Goal: Task Accomplishment & Management: Manage account settings

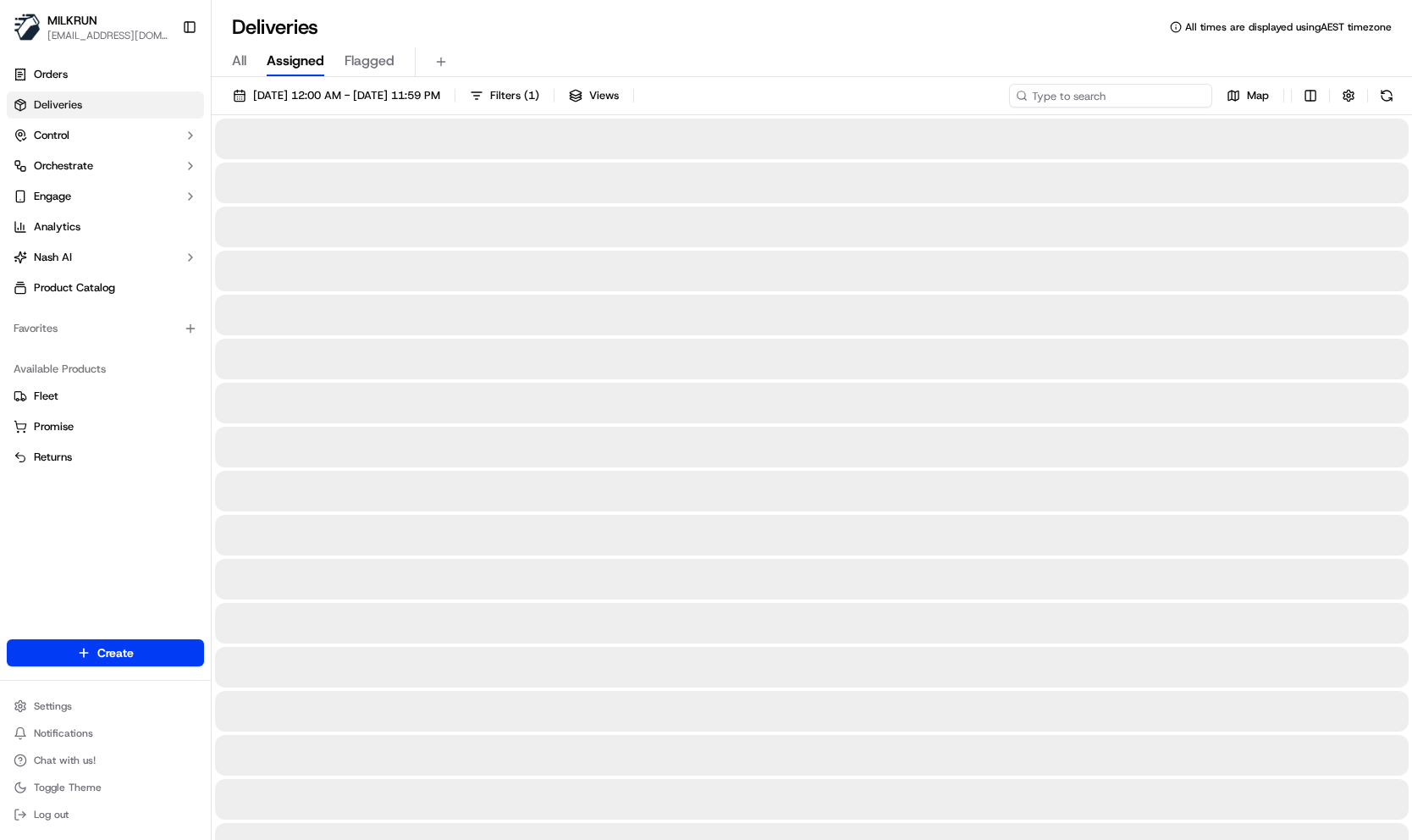
click at [1116, 95] on input at bounding box center [1111, 96] width 203 height 24
paste input "2bdc140c-c306-4a0a-8b03-f7c2c89d456a"
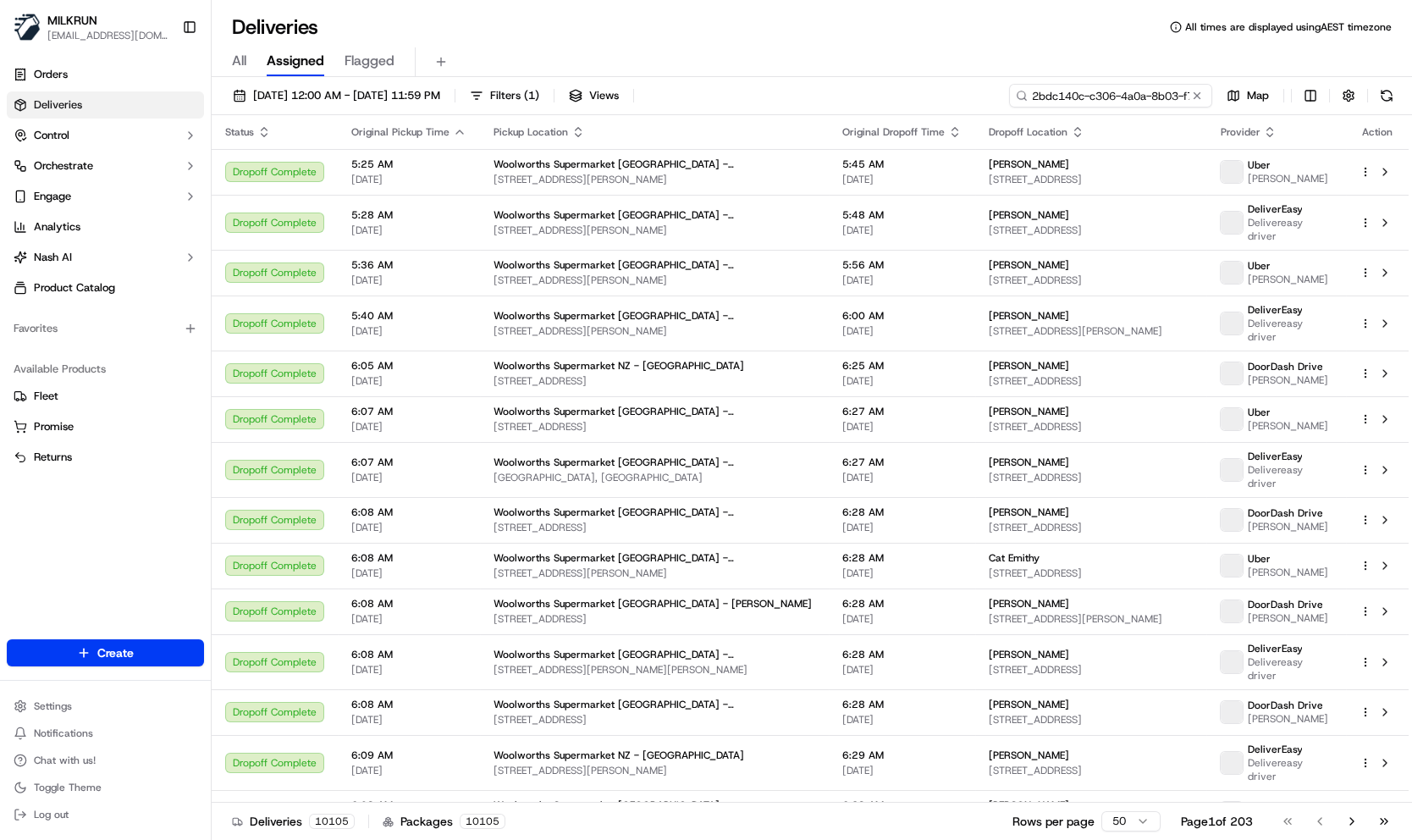
scroll to position [0, 77]
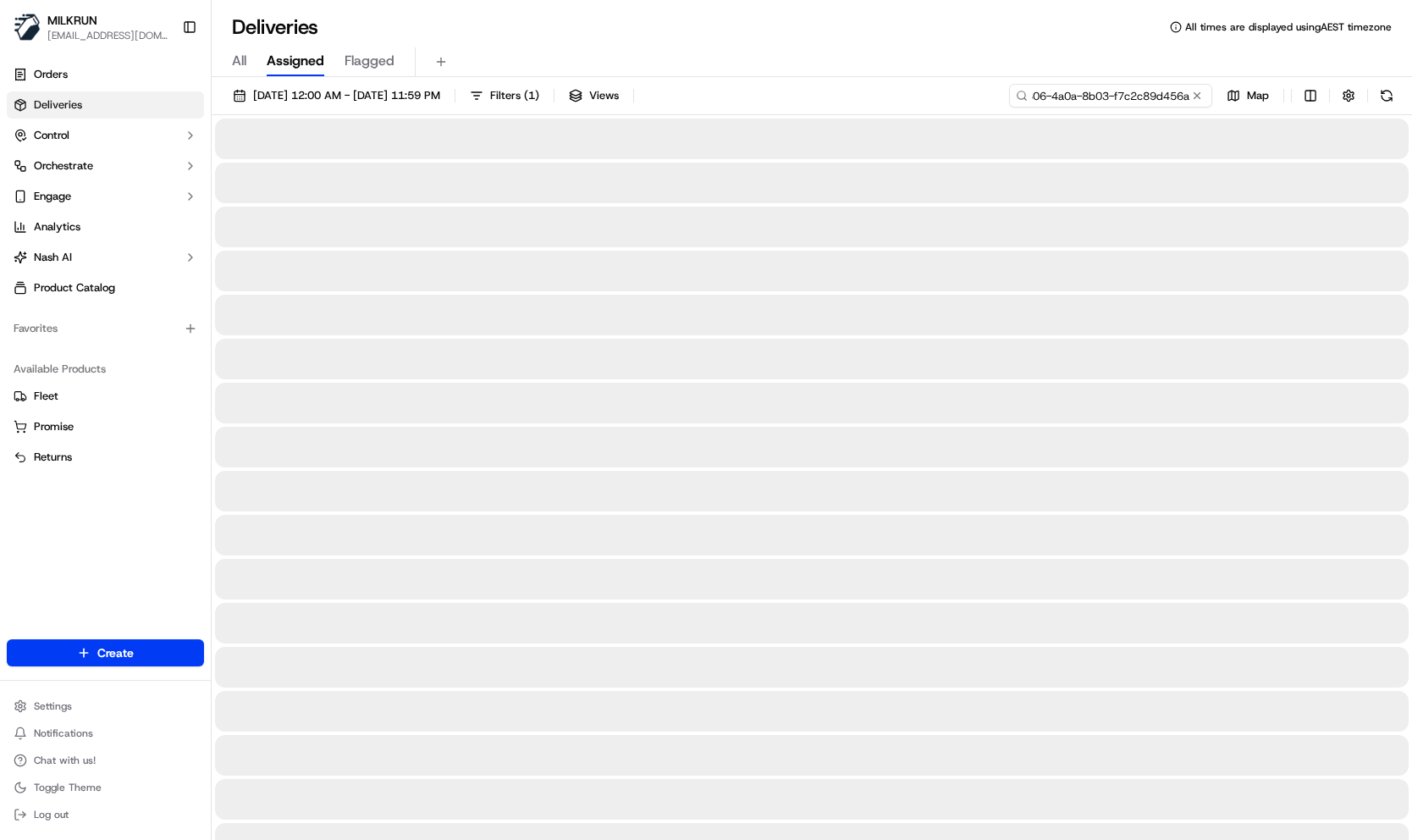
type input "2bdc140c-c306-4a0a-8b03-f7c2c89d456a"
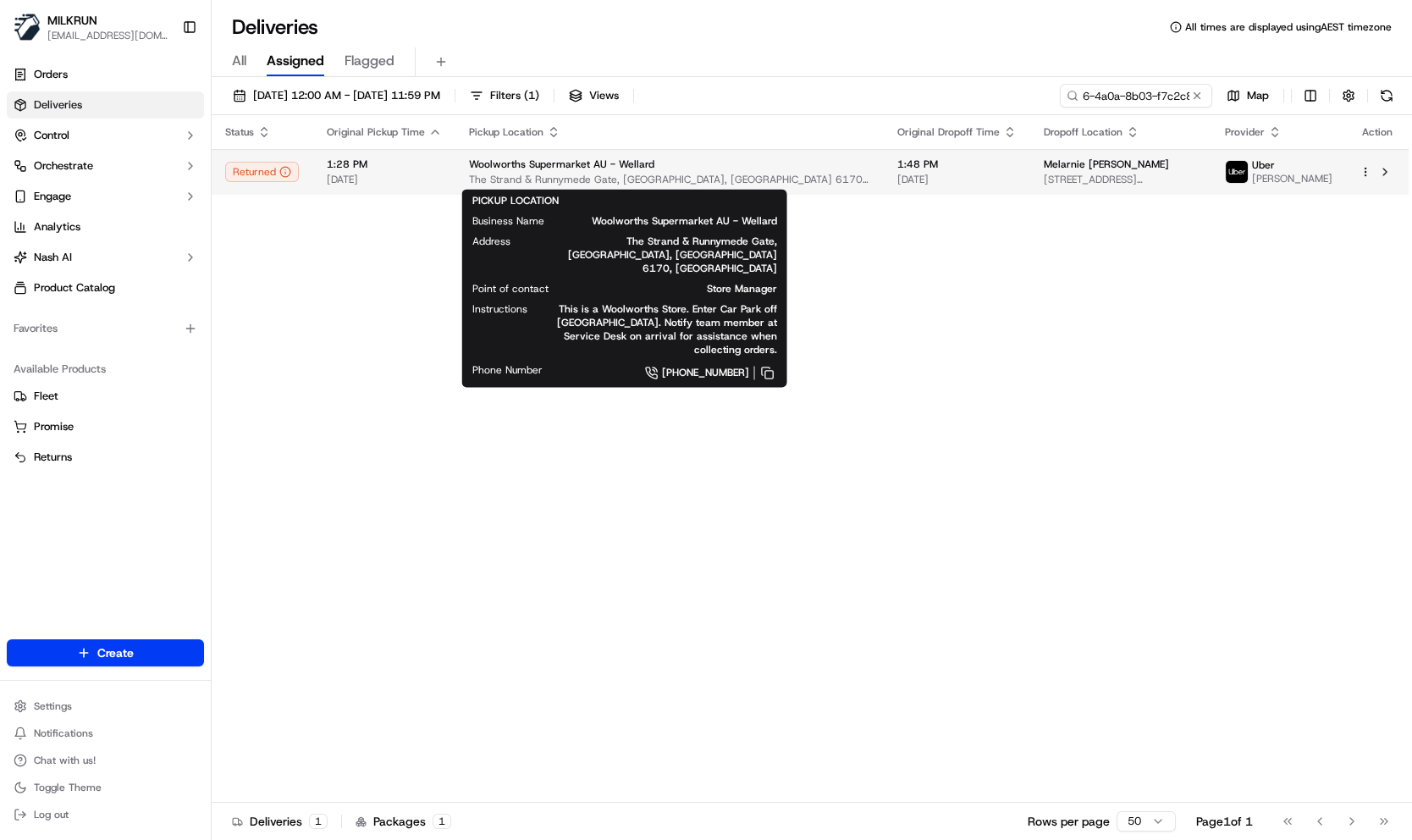
scroll to position [0, 0]
click at [469, 173] on span "The Strand & Runnymede Gate, Wellard, WA 6170, AU" at bounding box center [669, 179] width 401 height 14
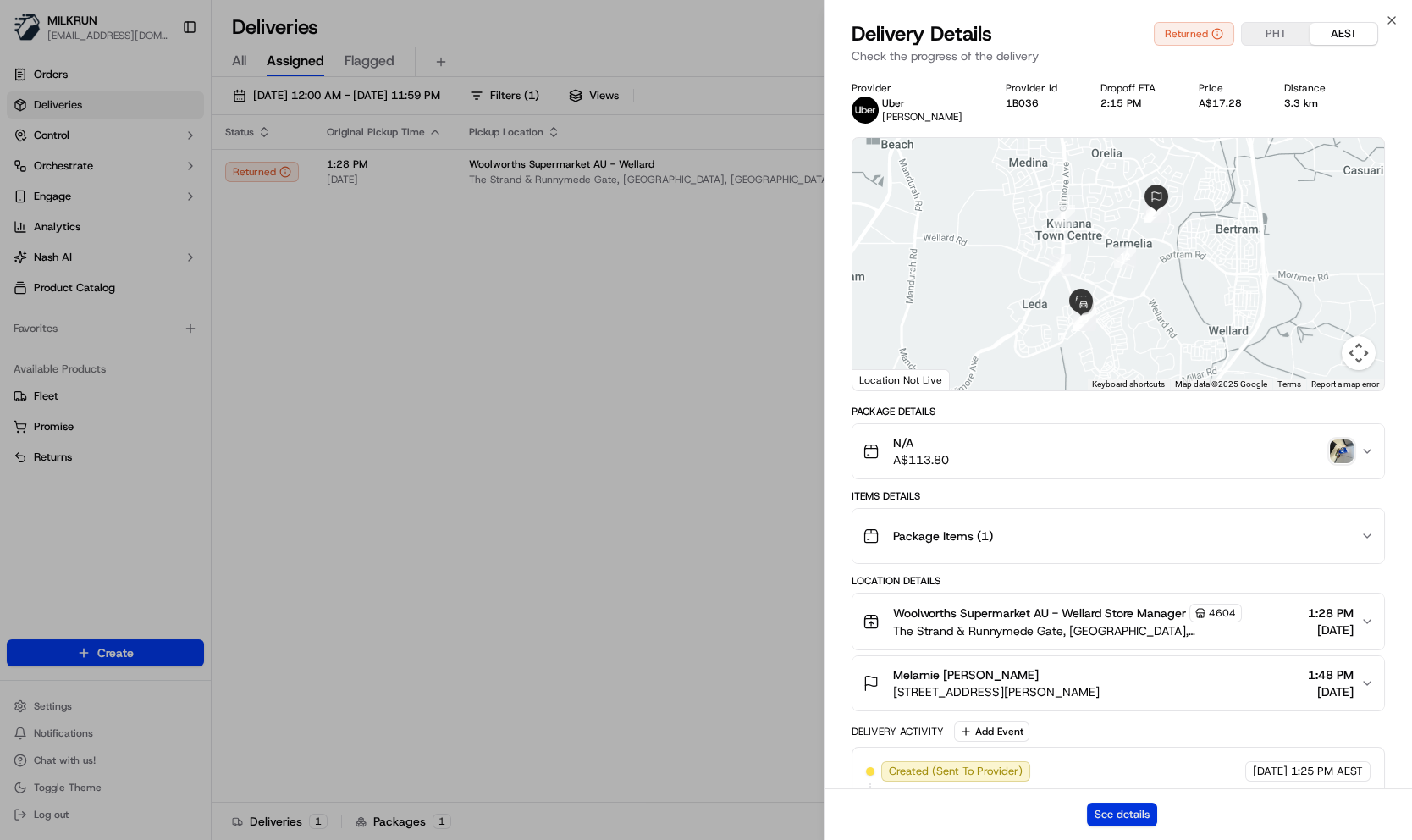
click at [1120, 812] on button "See details" at bounding box center [1122, 815] width 71 height 24
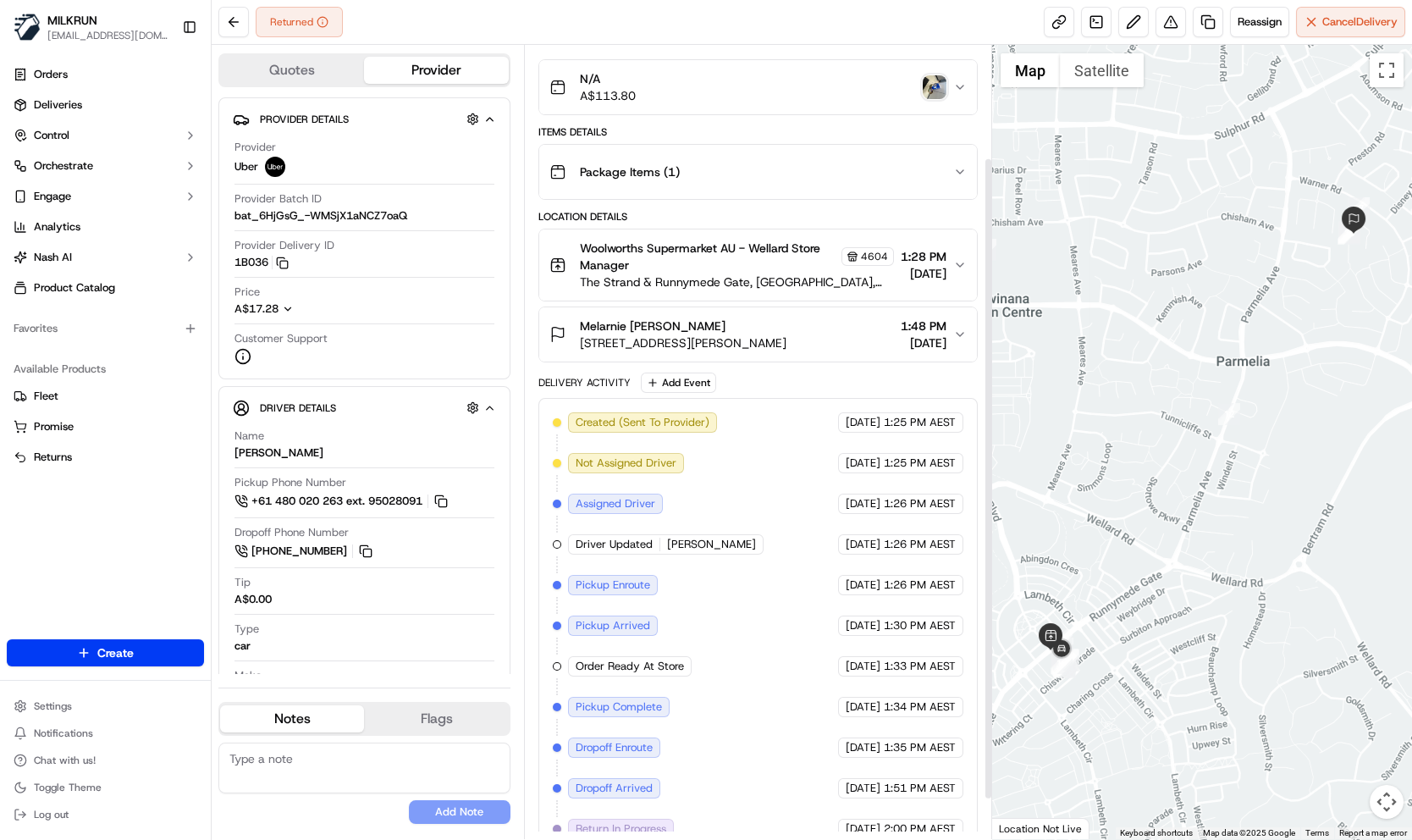
scroll to position [188, 0]
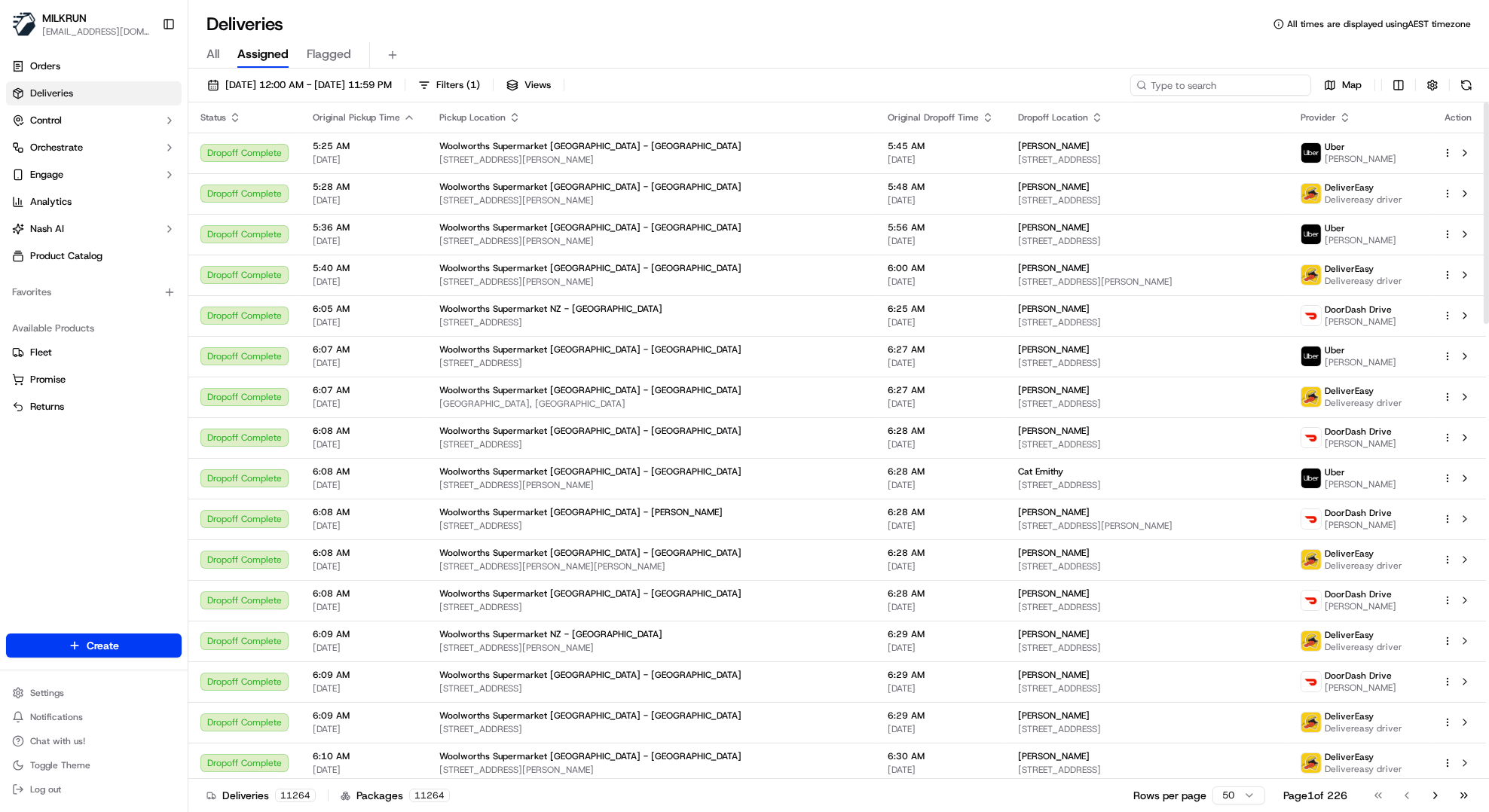
click at [1205, 86] on input at bounding box center [1221, 85] width 180 height 21
paste input "cf3446a0-6ea0-47d1-aee2-b8eae81df205"
type input "cf3446a0-6ea0-47d1-aee2-b8eae81df205"
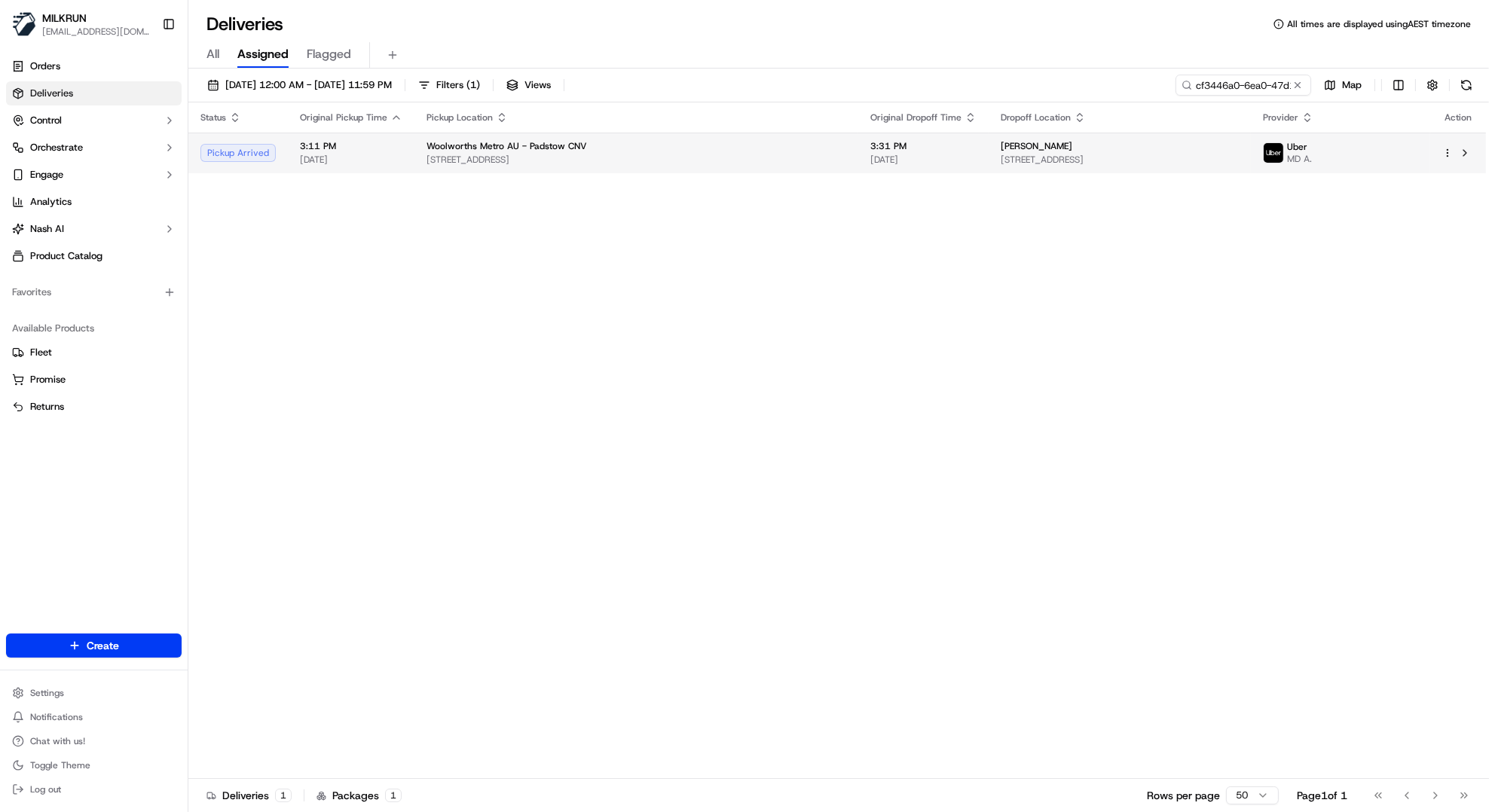
click at [606, 156] on span "5 Faraday Rd, Padstow, NSW 2211, AU" at bounding box center [636, 160] width 420 height 12
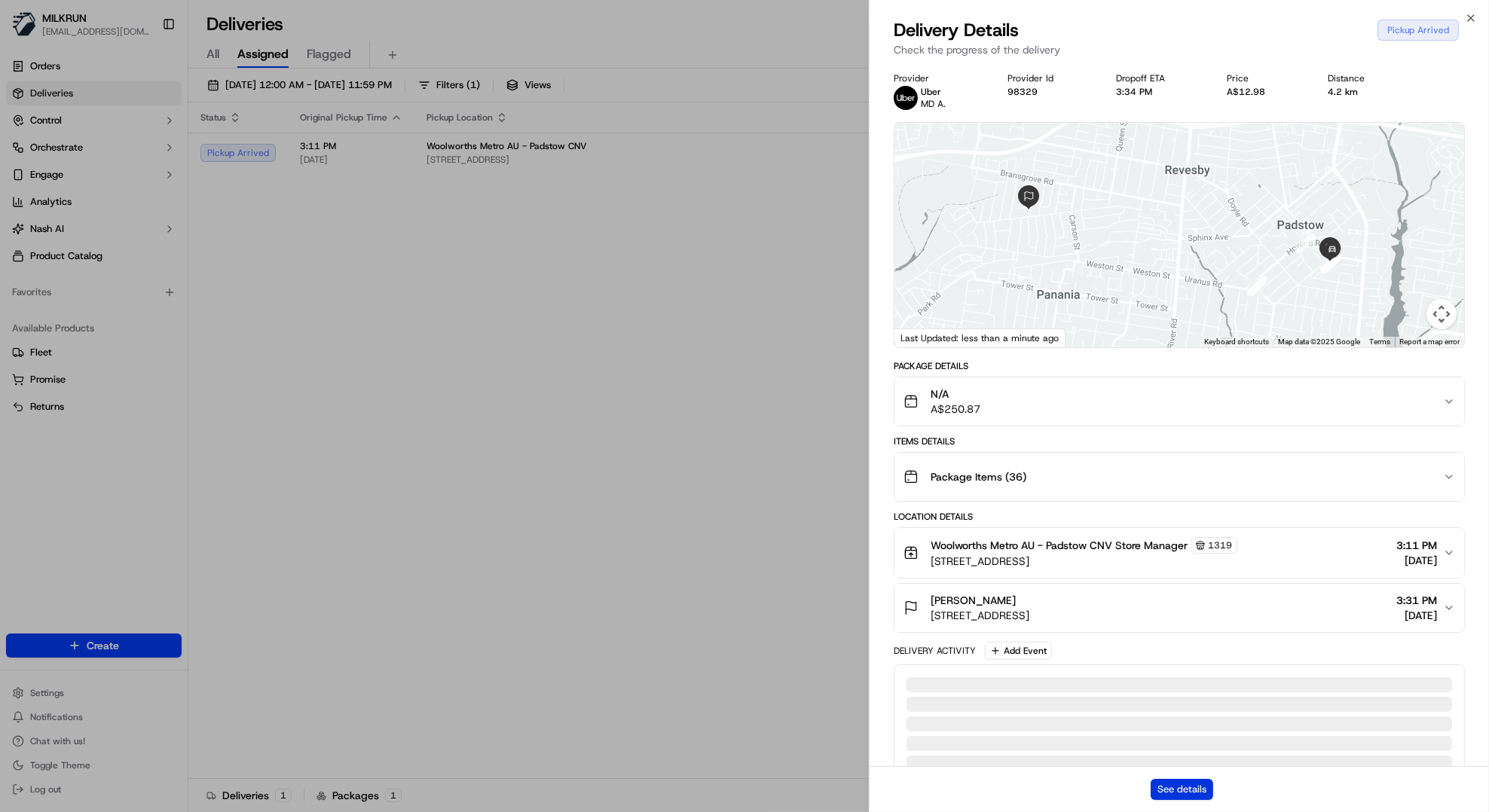
click at [1180, 793] on button "See details" at bounding box center [1182, 789] width 63 height 21
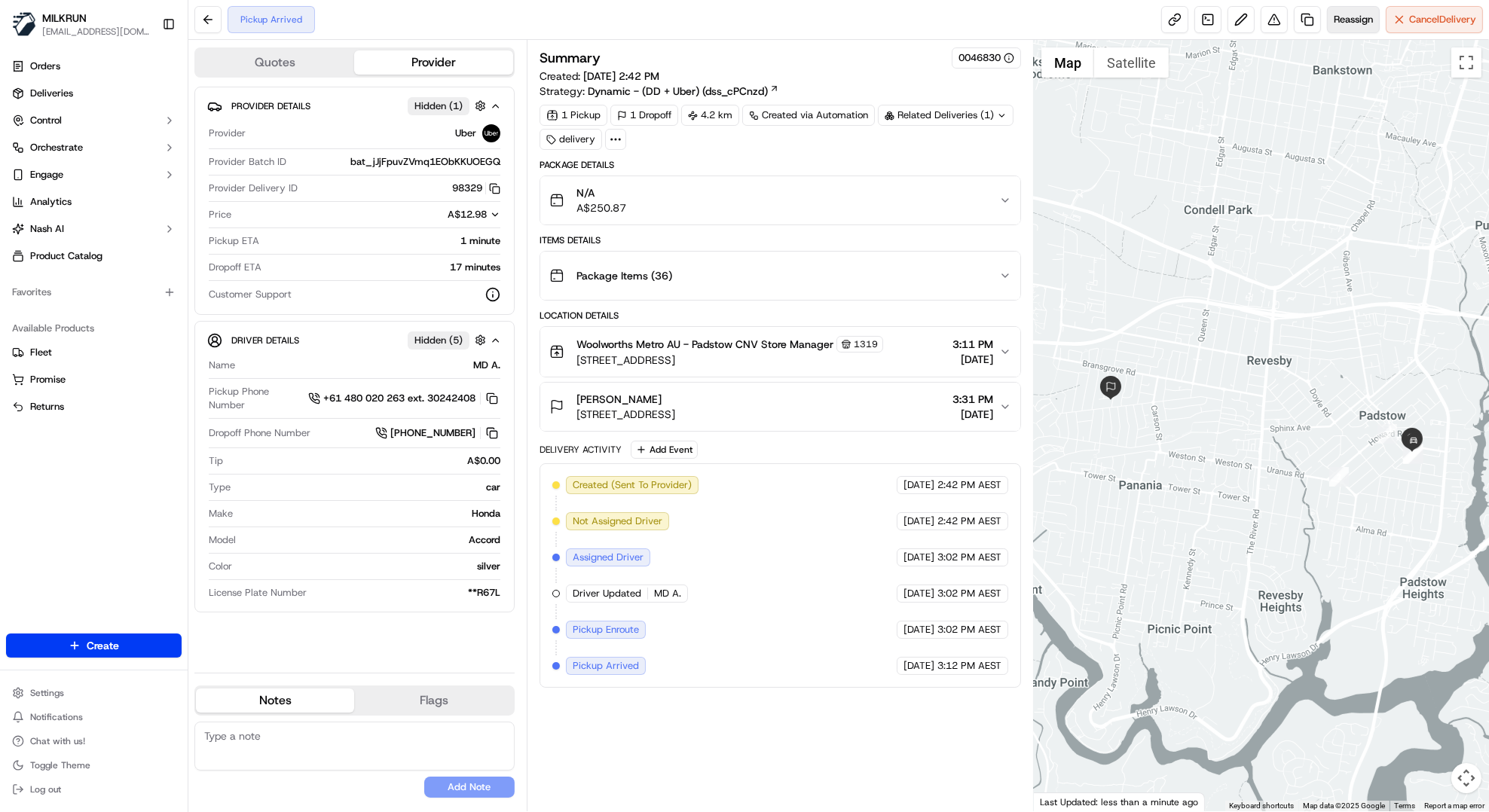
click at [1345, 14] on span "Reassign" at bounding box center [1354, 19] width 39 height 14
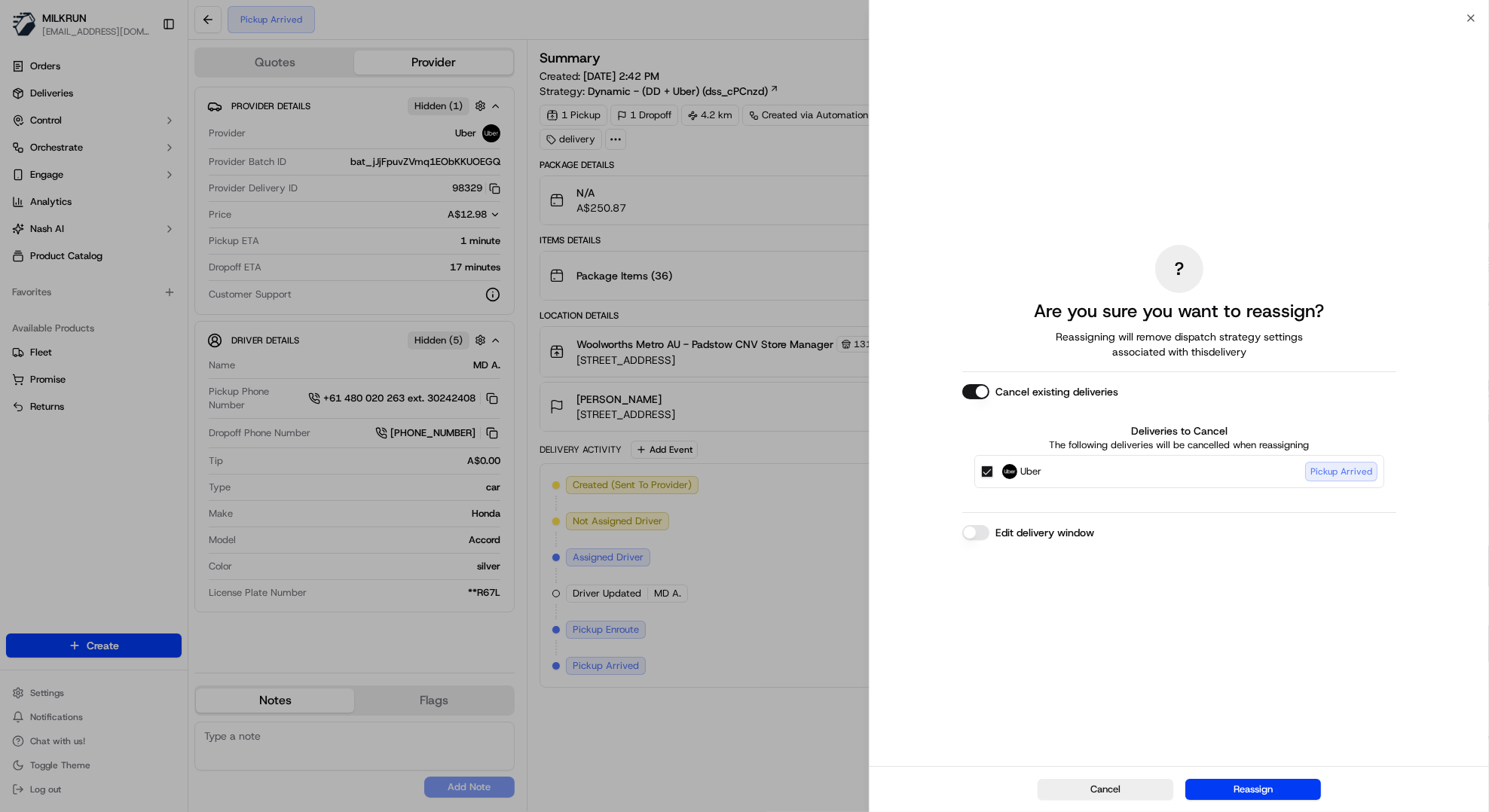
click at [972, 536] on button "Edit delivery window" at bounding box center [976, 532] width 27 height 15
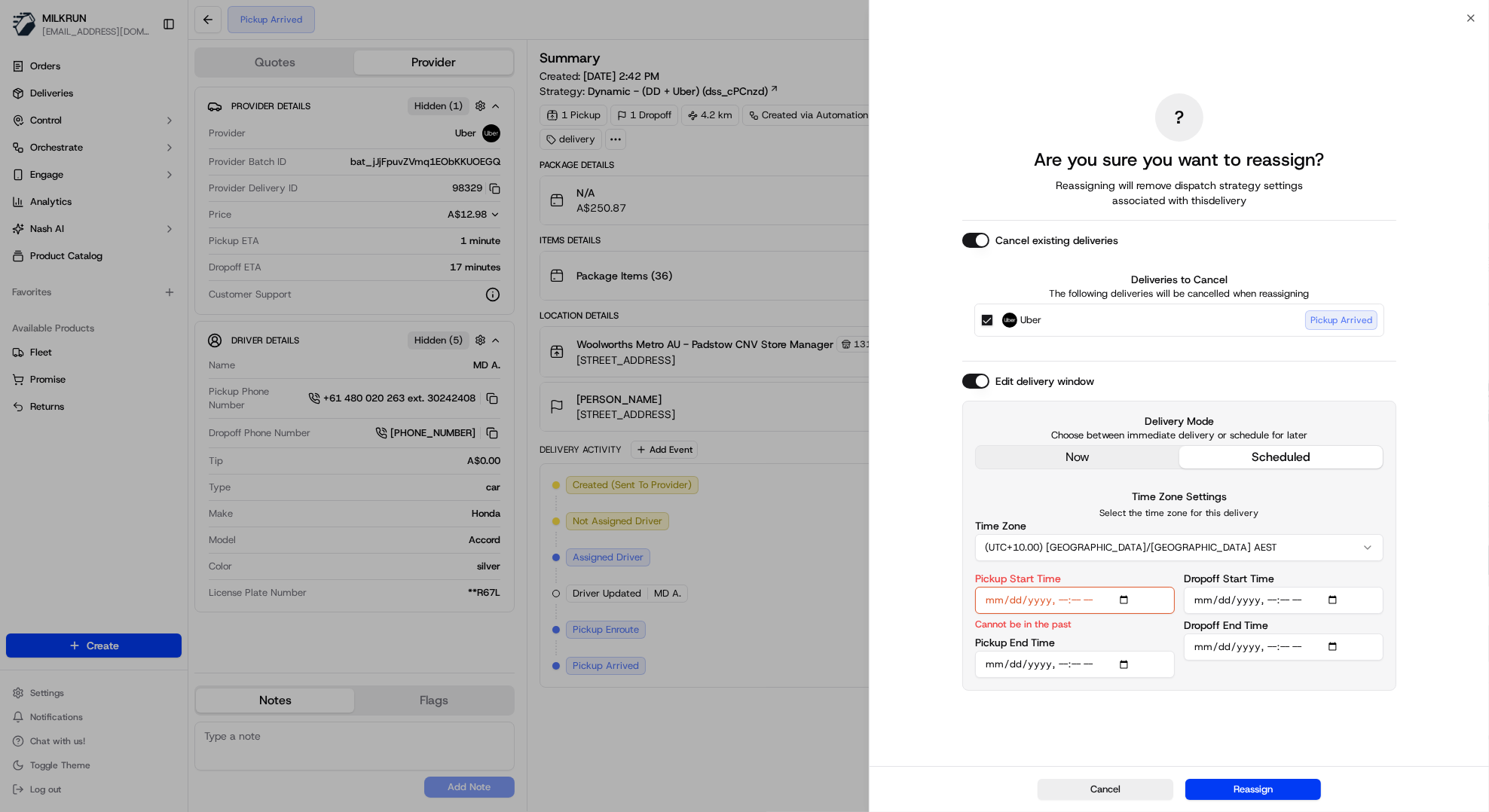
click at [1061, 600] on input "Pickup Start Time" at bounding box center [1075, 601] width 200 height 27
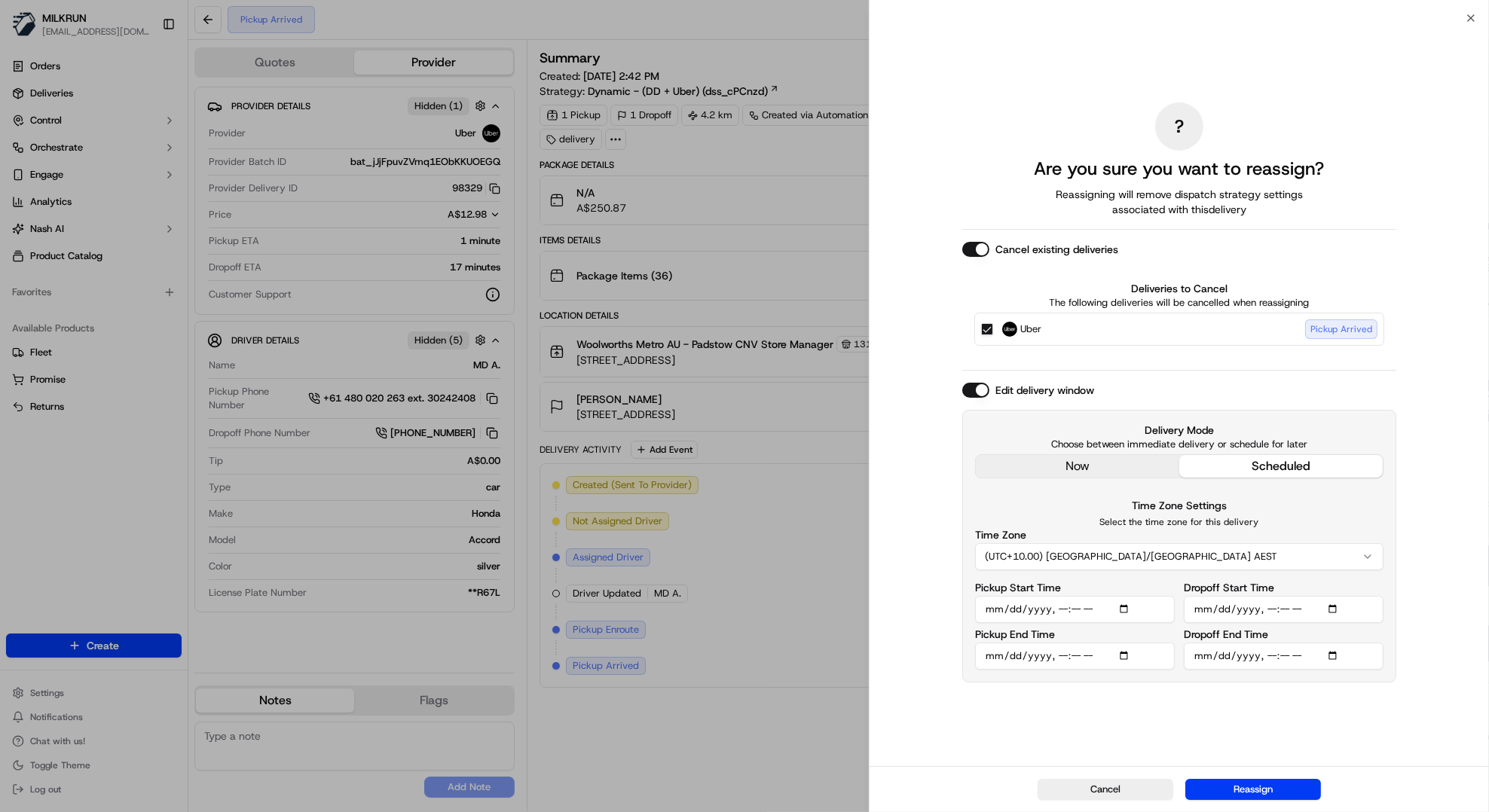
type input "2025-09-21T16:05"
click at [1051, 657] on input "Pickup End Time" at bounding box center [1075, 657] width 200 height 27
click at [1126, 659] on input "Pickup End Time" at bounding box center [1075, 657] width 200 height 27
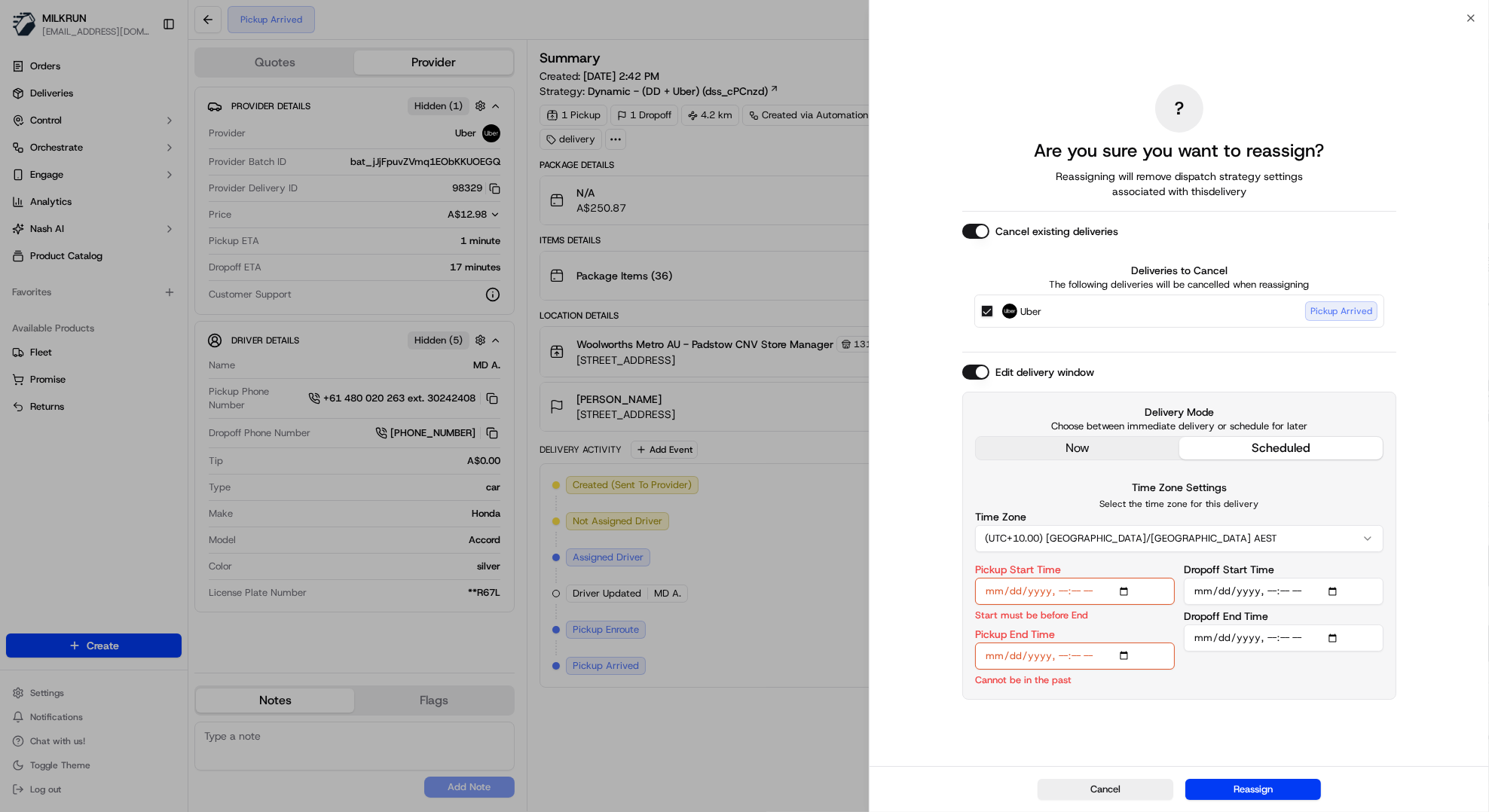
click at [1061, 657] on input "Pickup End Time" at bounding box center [1075, 657] width 200 height 27
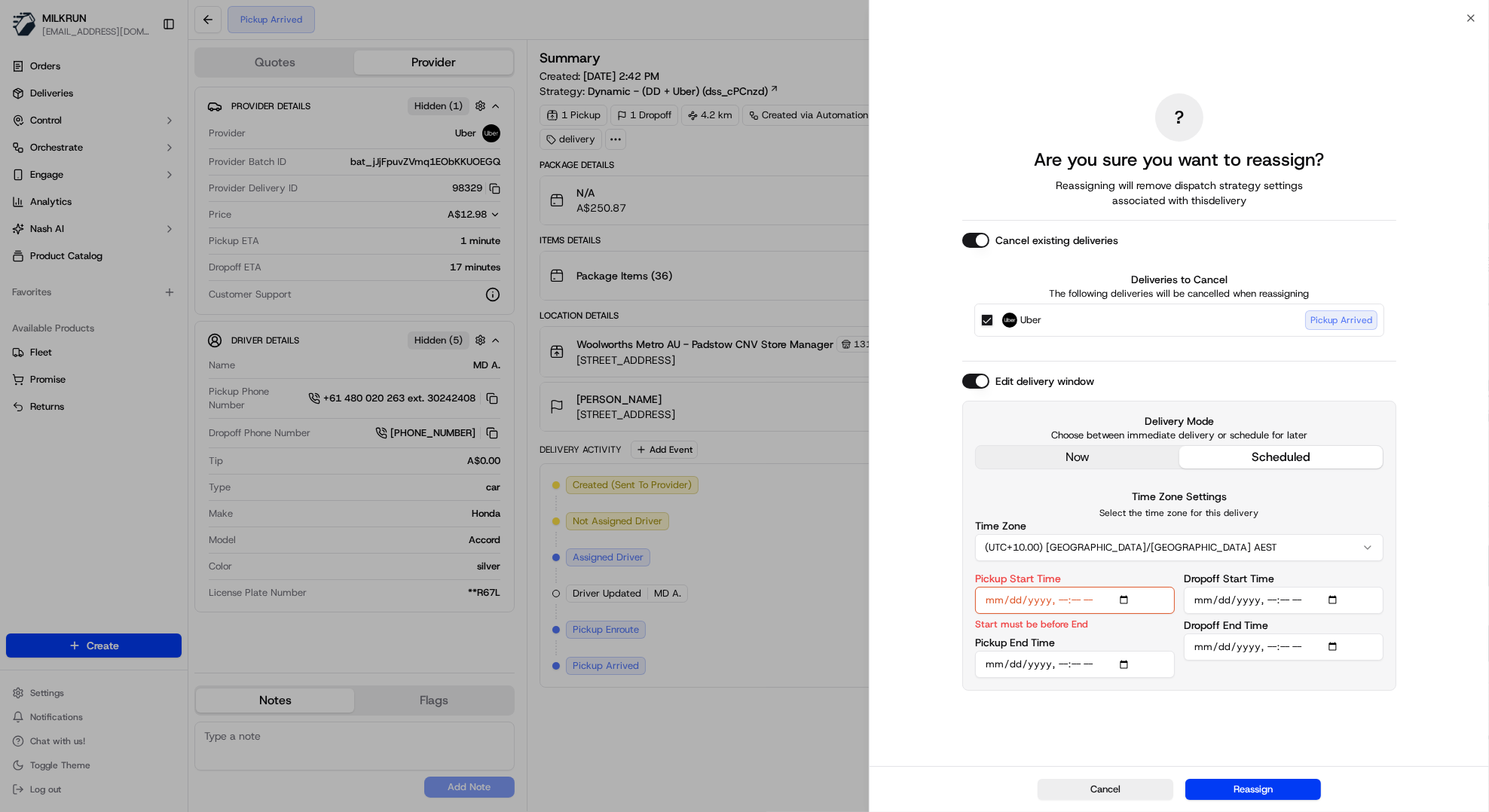
type input "2025-09-21T16:10"
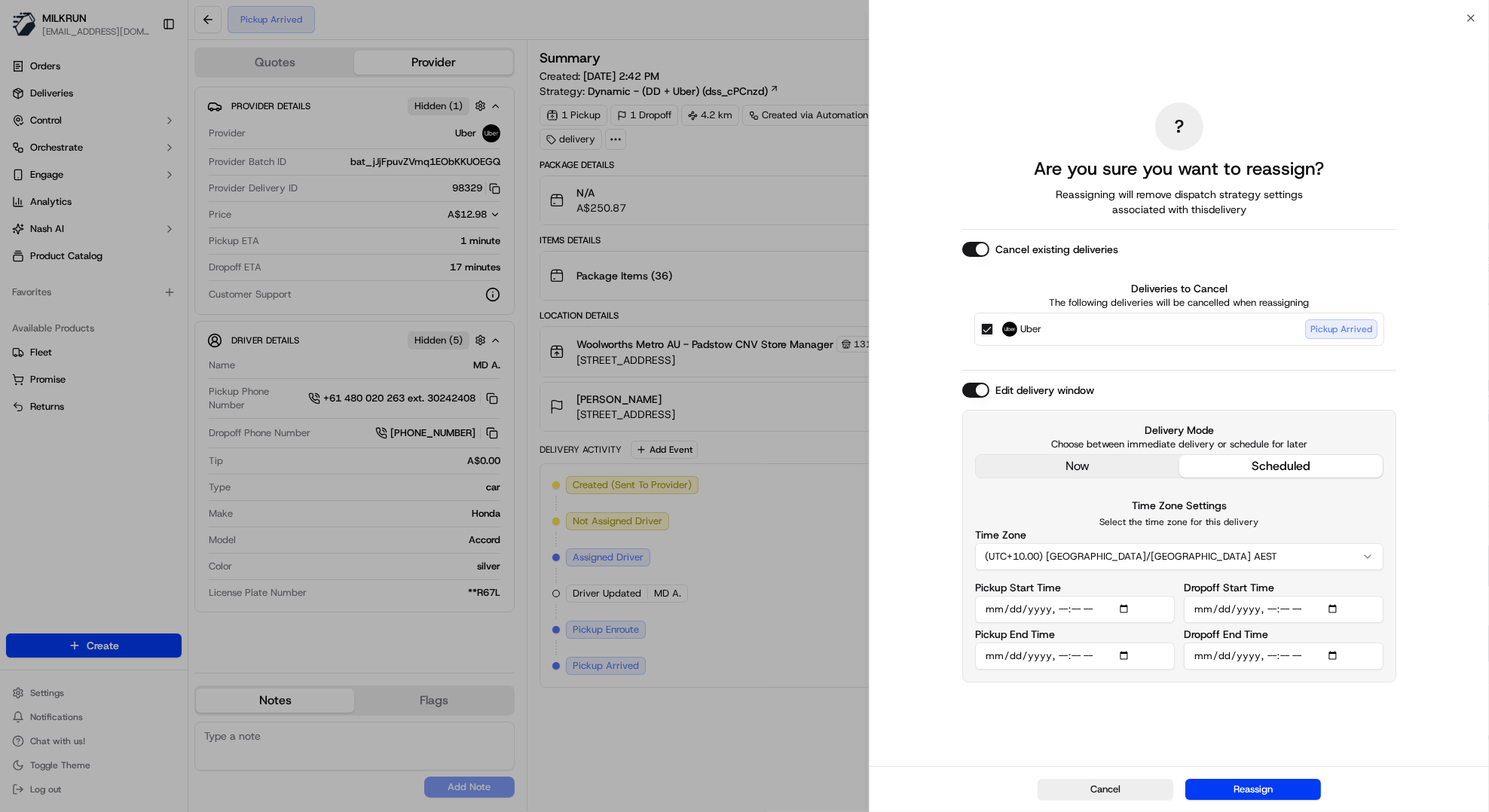
click at [1334, 607] on input "Dropoff Start Time" at bounding box center [1284, 610] width 200 height 27
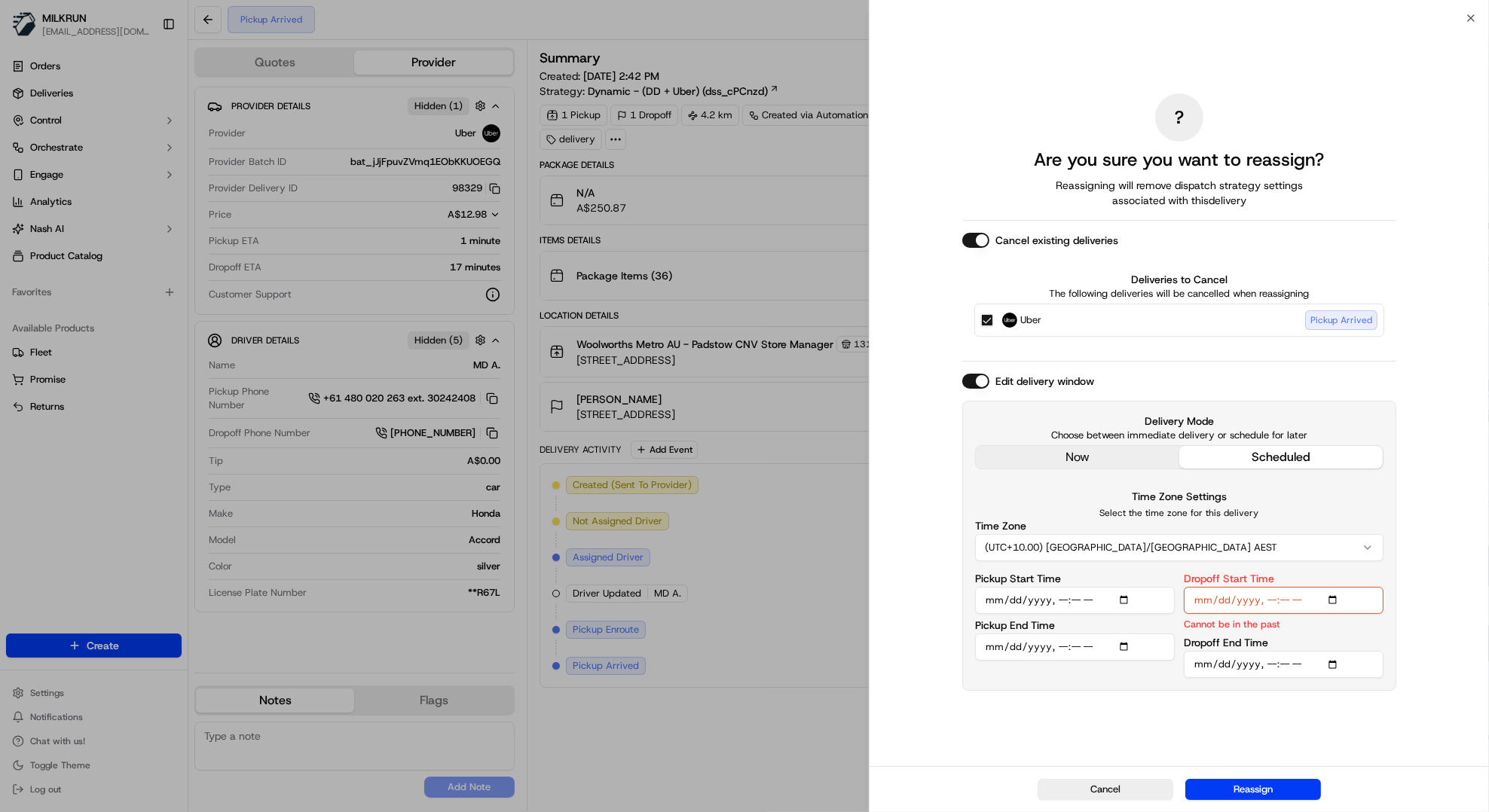
click at [1265, 599] on input "Dropoff Start Time" at bounding box center [1284, 601] width 200 height 27
type input "2025-09-21T16:27"
click at [1203, 664] on input "Dropoff End Time" at bounding box center [1284, 665] width 200 height 27
click at [1264, 665] on input "Dropoff End Time" at bounding box center [1284, 665] width 200 height 27
type input "2025-09-21T16:32"
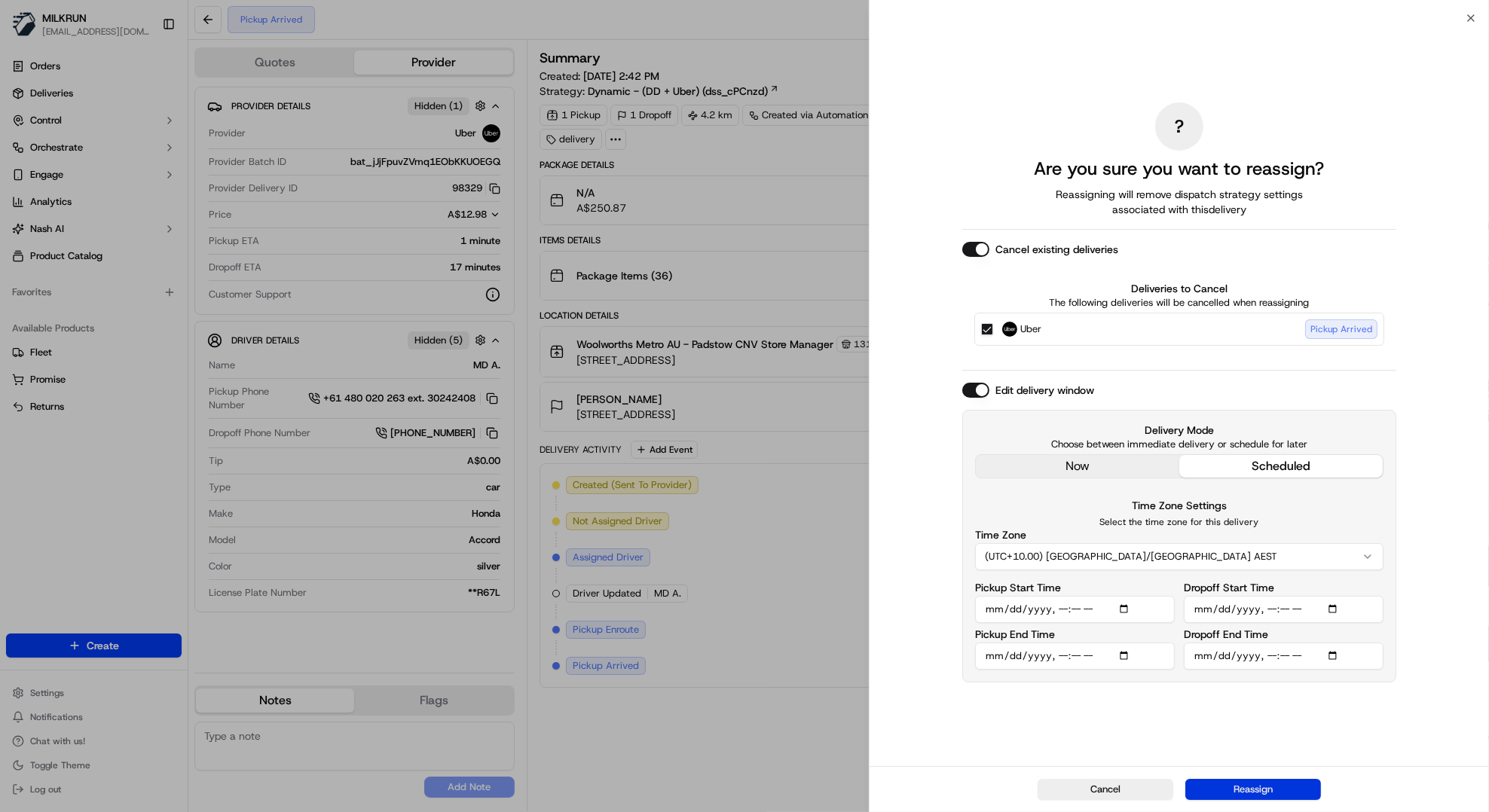
click at [1278, 793] on button "Reassign" at bounding box center [1253, 789] width 135 height 21
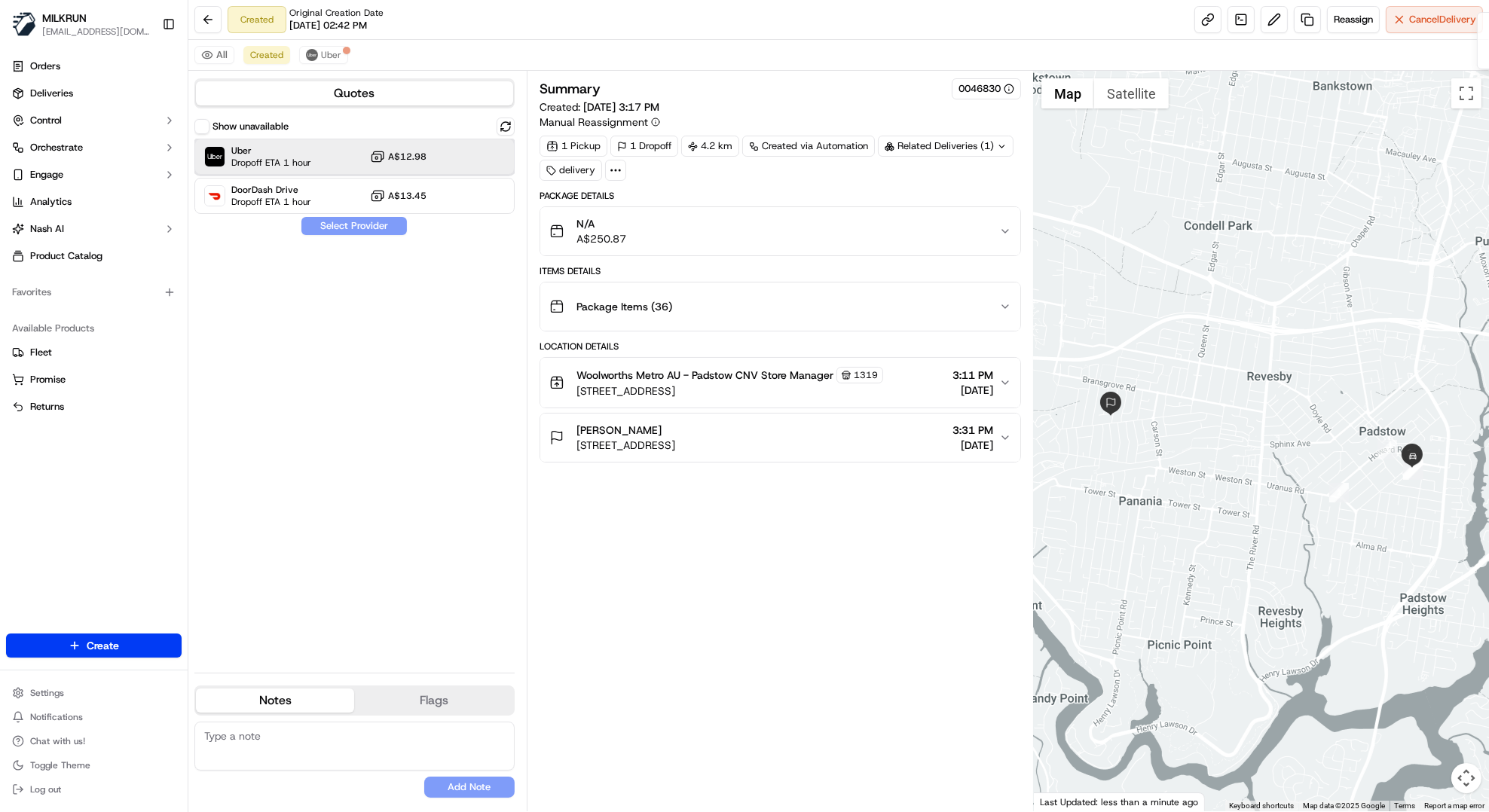
click at [322, 164] on div "Uber Dropoff ETA 1 hour A$12.98" at bounding box center [355, 156] width 321 height 36
click at [376, 238] on div "Show unavailable Uber Dropoff ETA 1 hour A$12.98 DoorDash Drive Dropoff ETA 1 h…" at bounding box center [355, 389] width 321 height 543
click at [375, 227] on button "Assign Provider" at bounding box center [354, 226] width 107 height 18
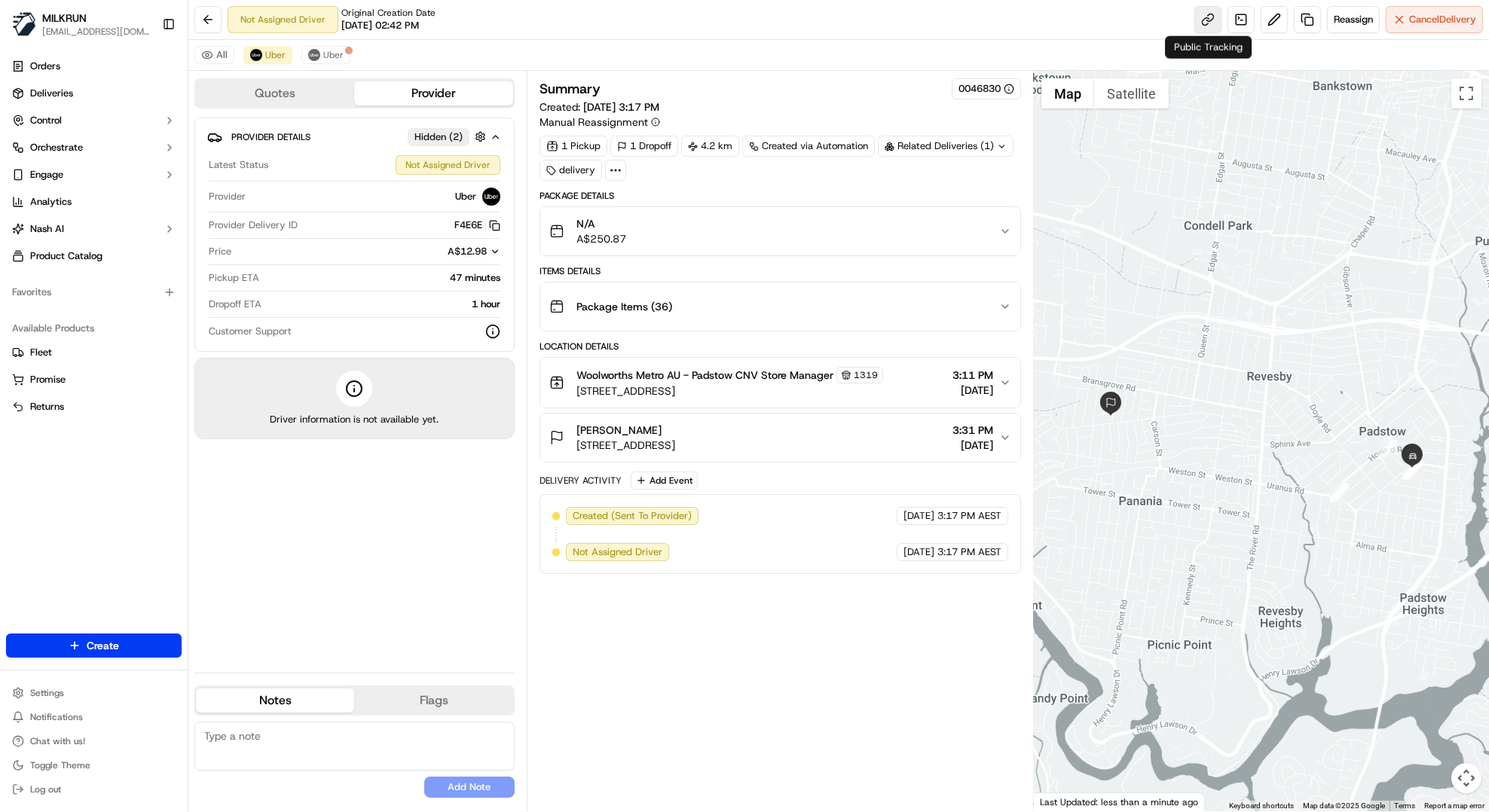
click at [1208, 20] on link at bounding box center [1209, 19] width 27 height 27
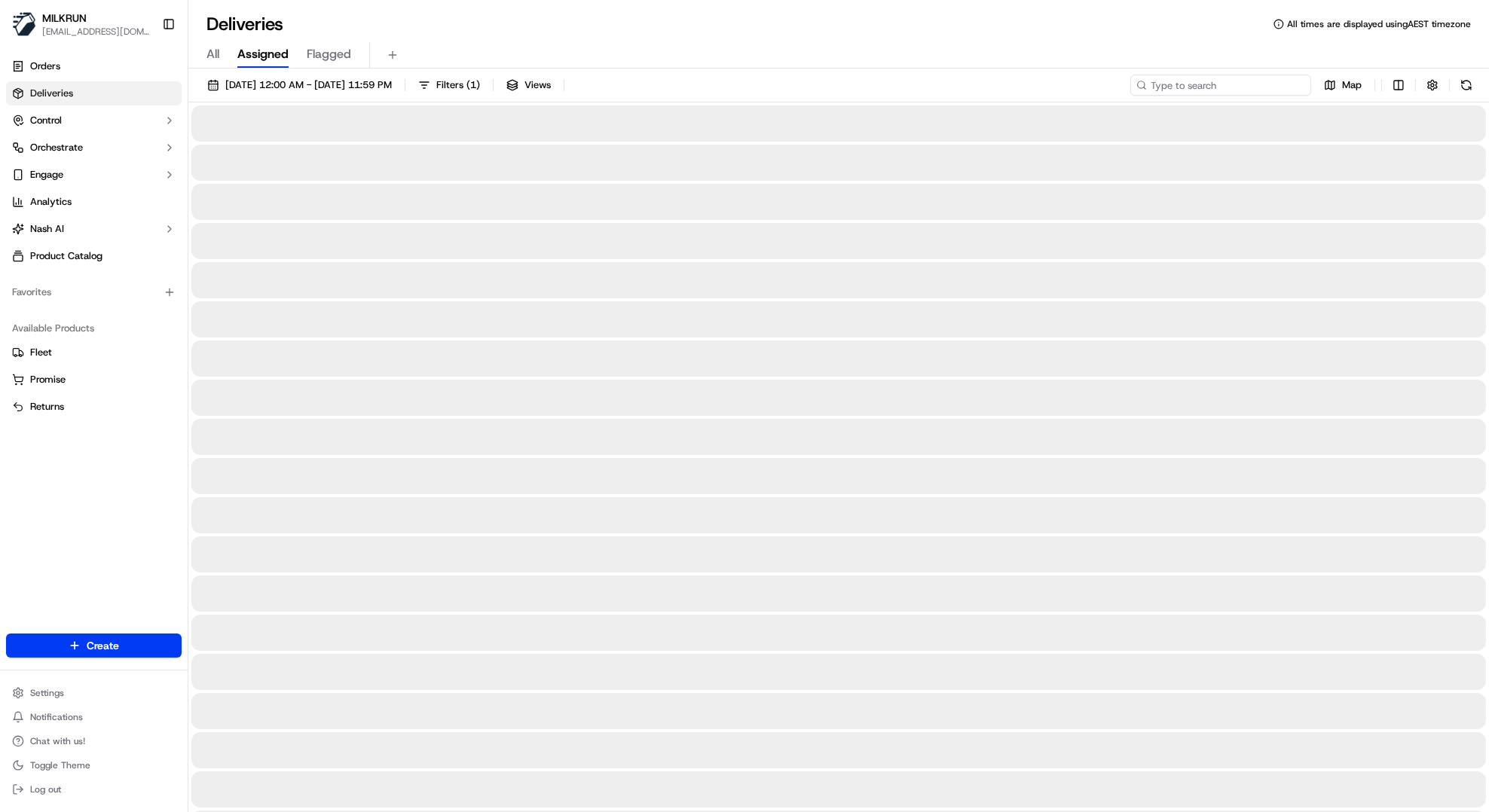
click at [1232, 86] on input at bounding box center [1221, 85] width 180 height 21
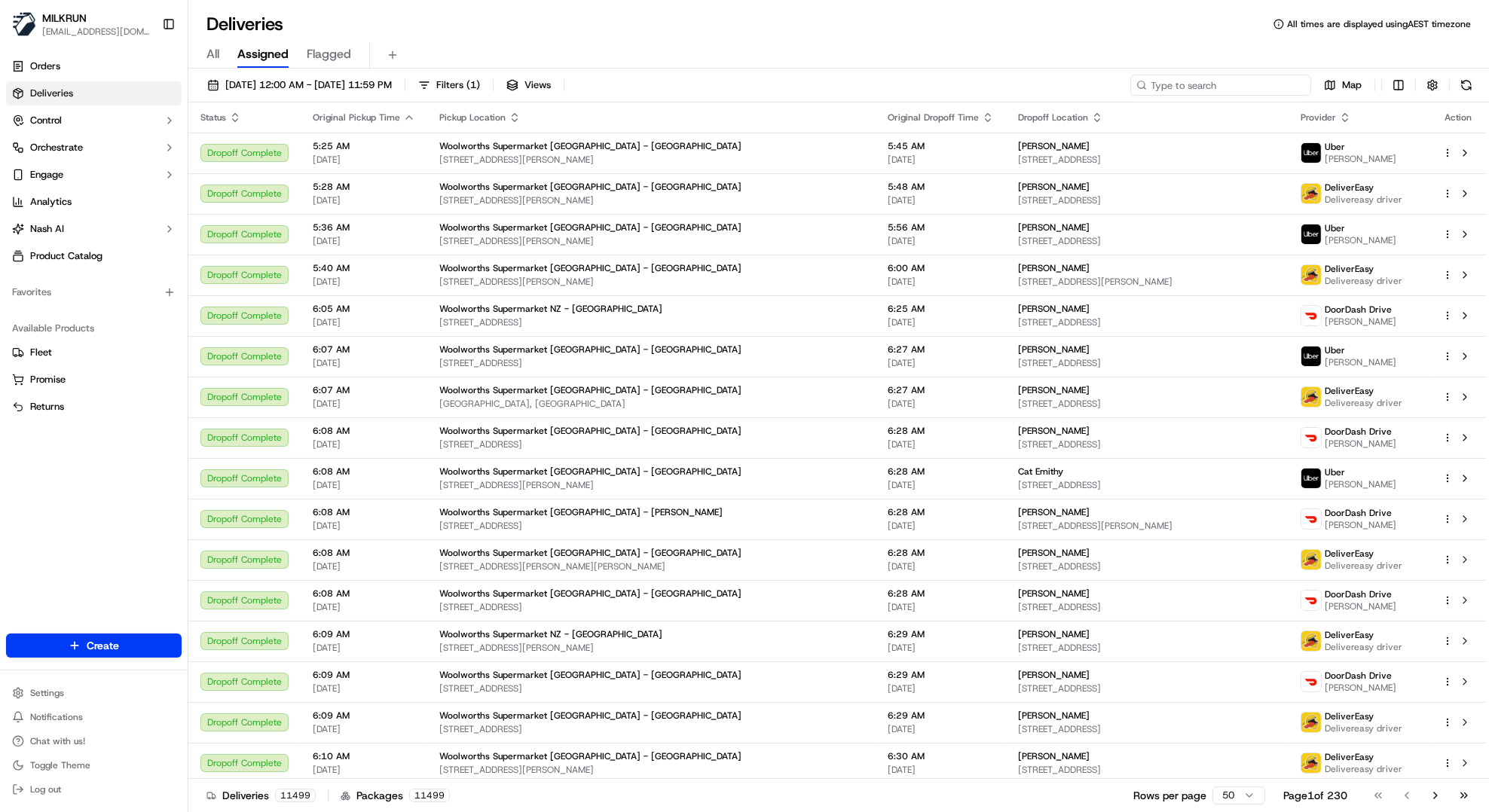
paste input "6cd9c9ed-cf86-44b1-ae5b-d72b7e8b24f7"
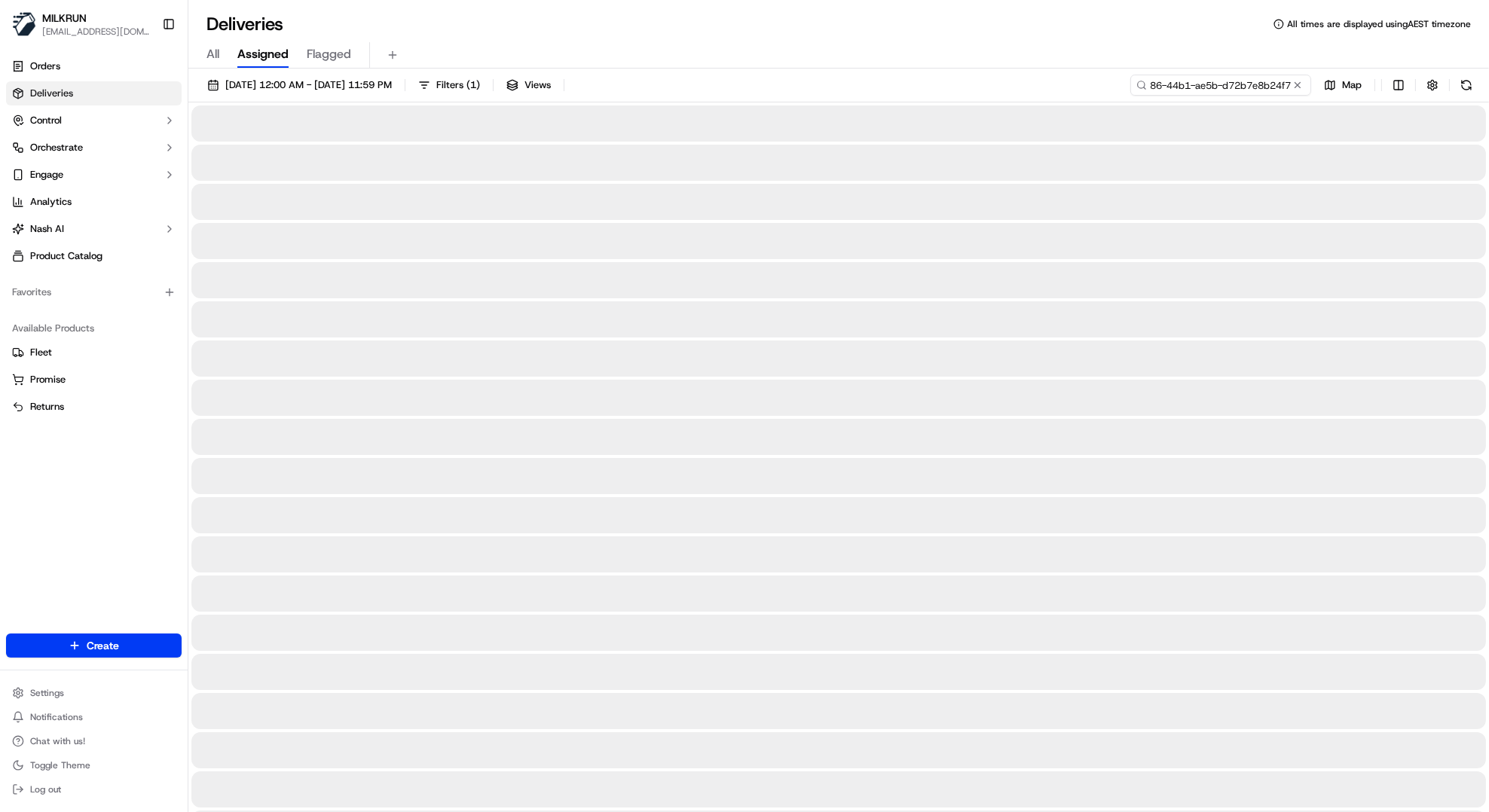
type input "6cd9c9ed-cf86-44b1-ae5b-d72b7e8b24f7"
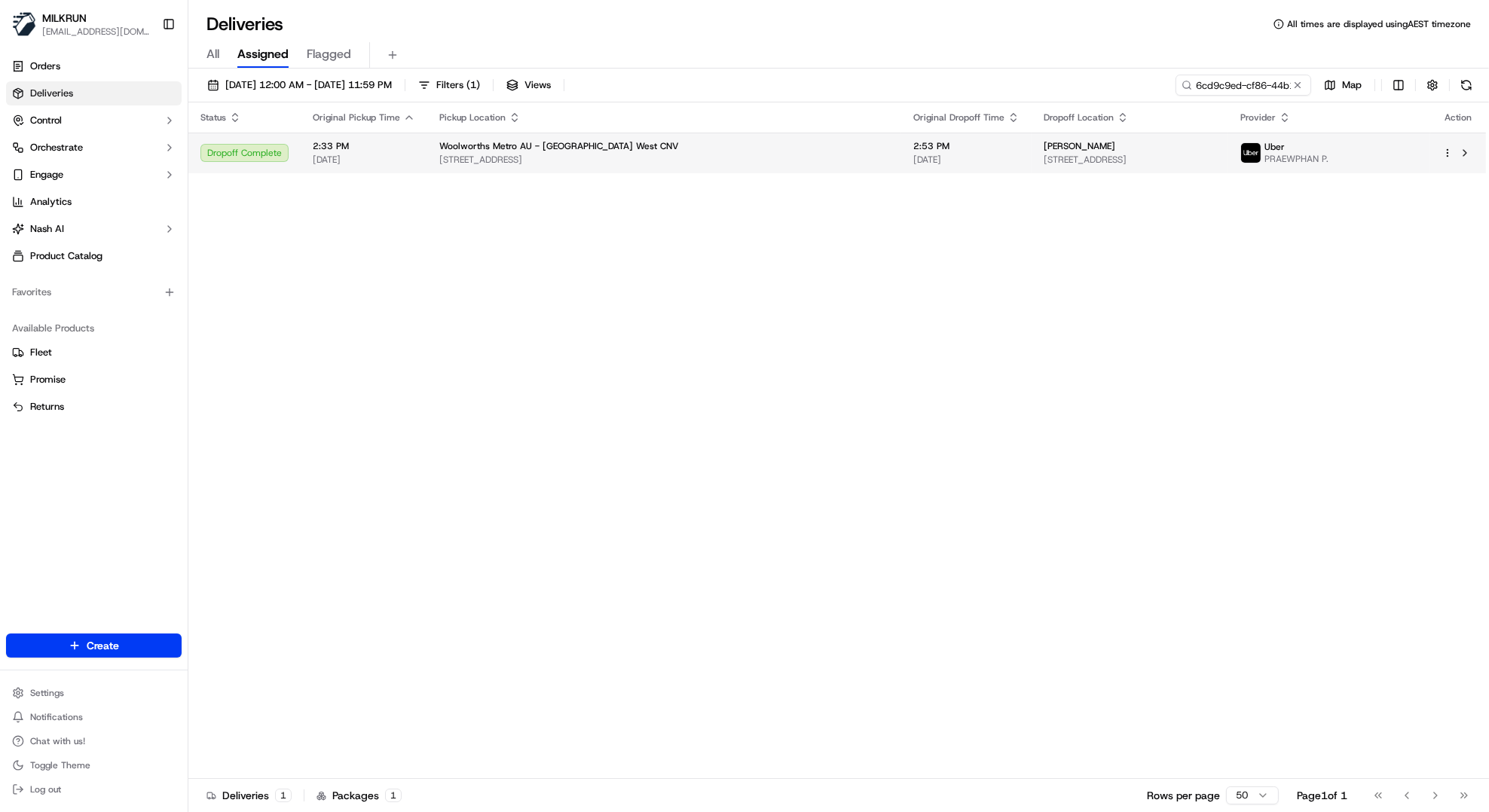
click at [328, 149] on span "2:33 PM" at bounding box center [363, 146] width 102 height 12
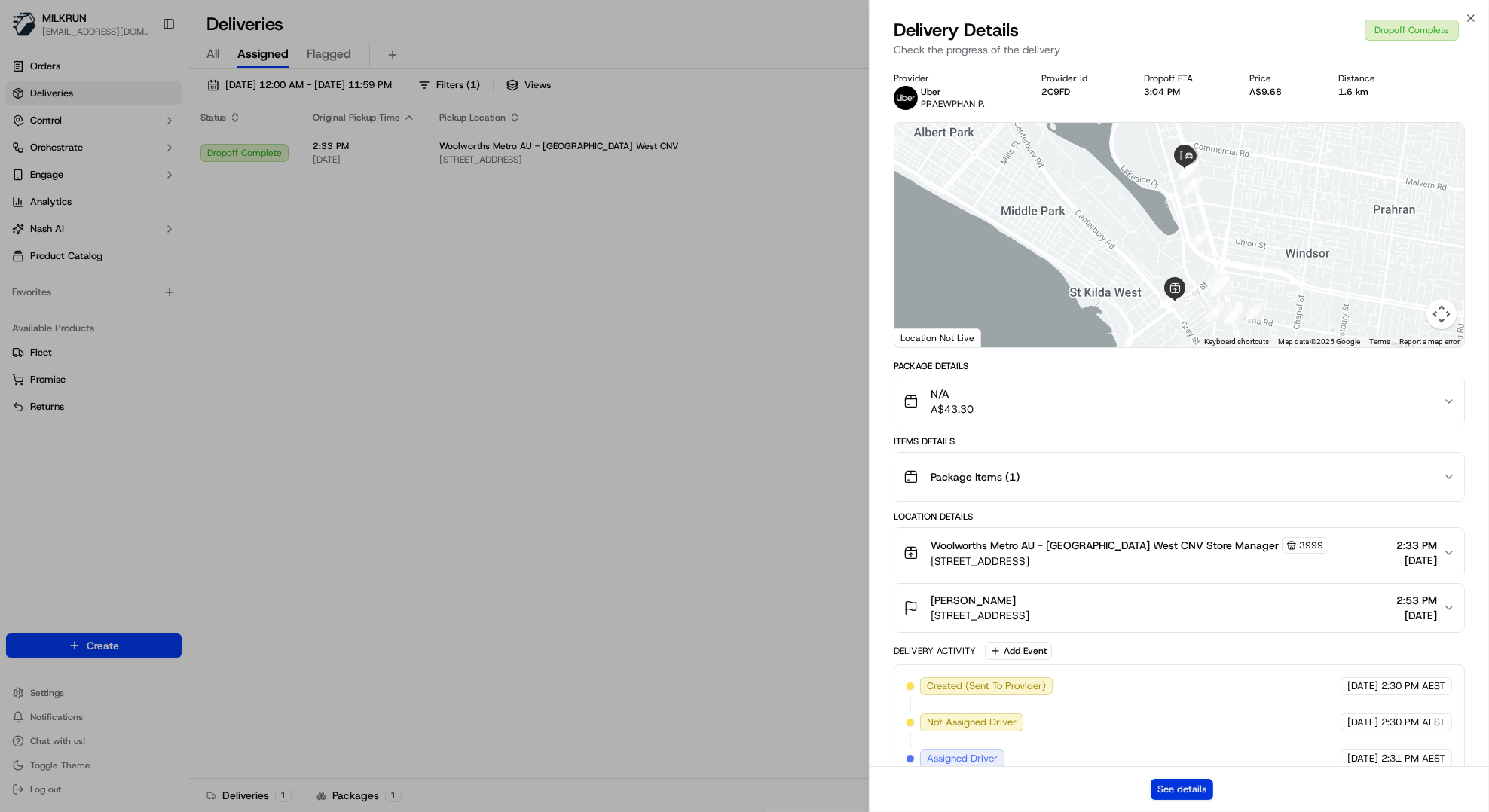
click at [1179, 782] on button "See details" at bounding box center [1182, 789] width 63 height 21
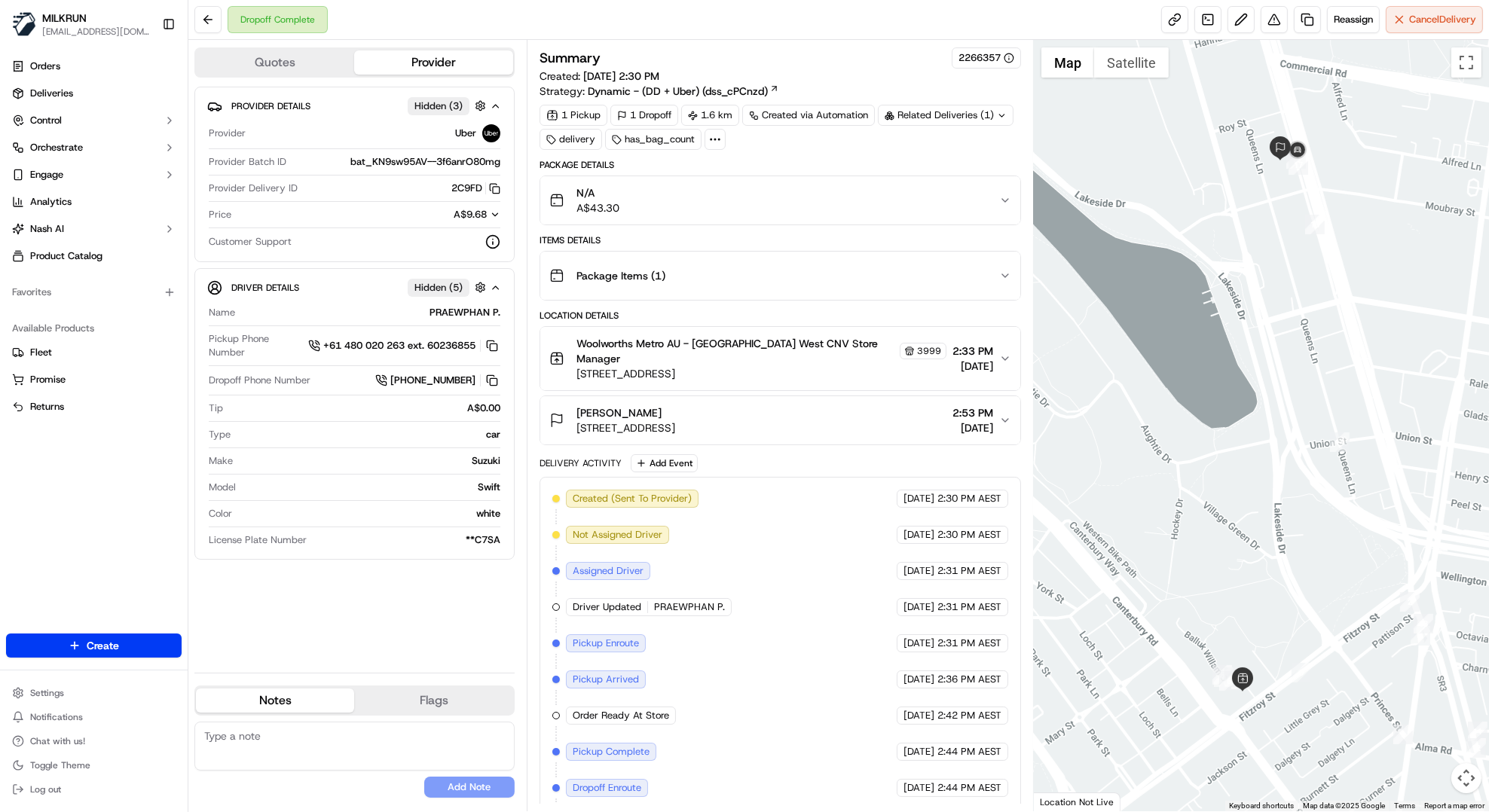
click at [847, 10] on div "Dropoff Complete Reassign Cancel Delivery" at bounding box center [839, 20] width 1300 height 40
click at [1300, 25] on link at bounding box center [1308, 19] width 27 height 27
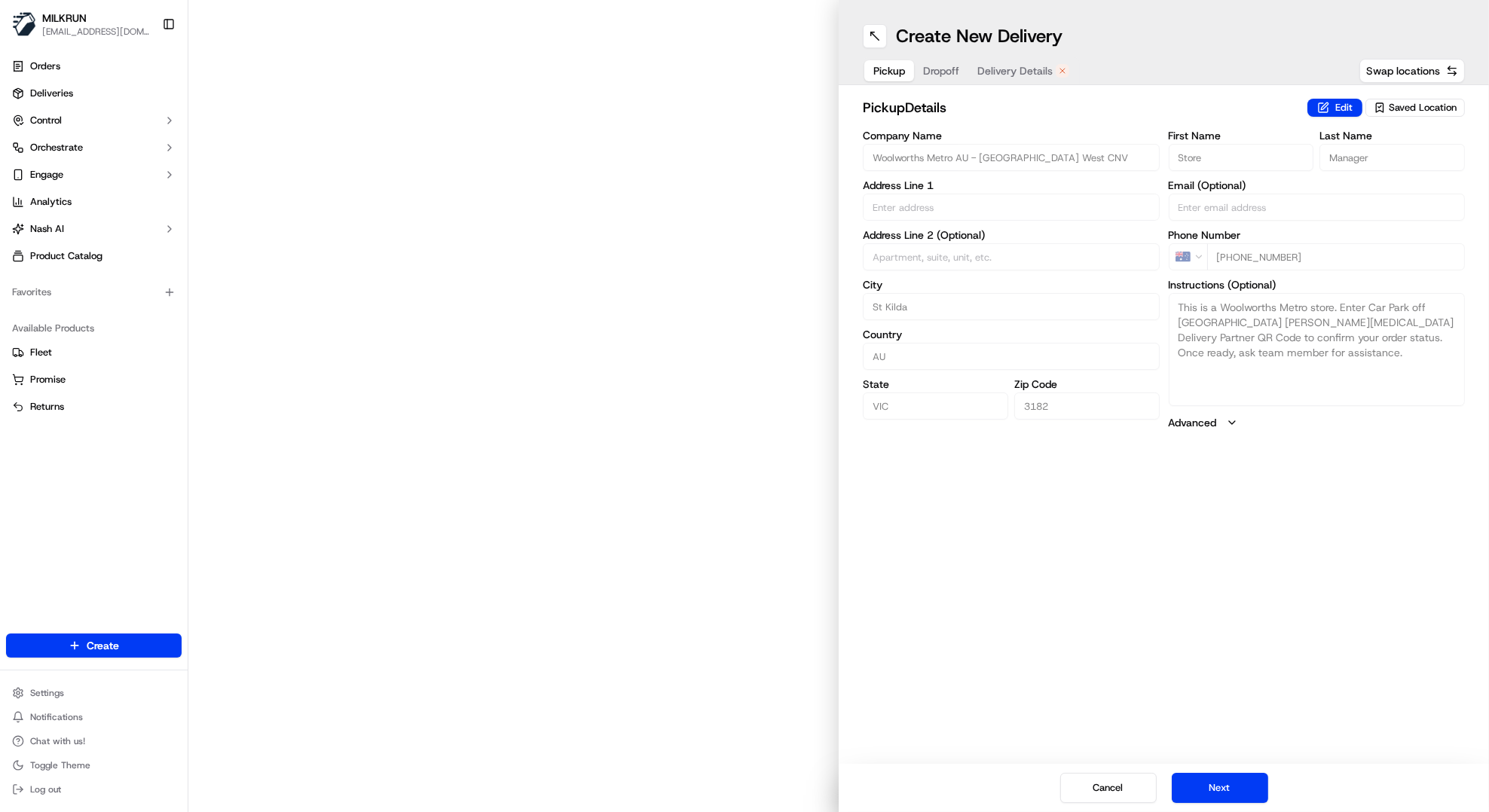
type input "[STREET_ADDRESS]"
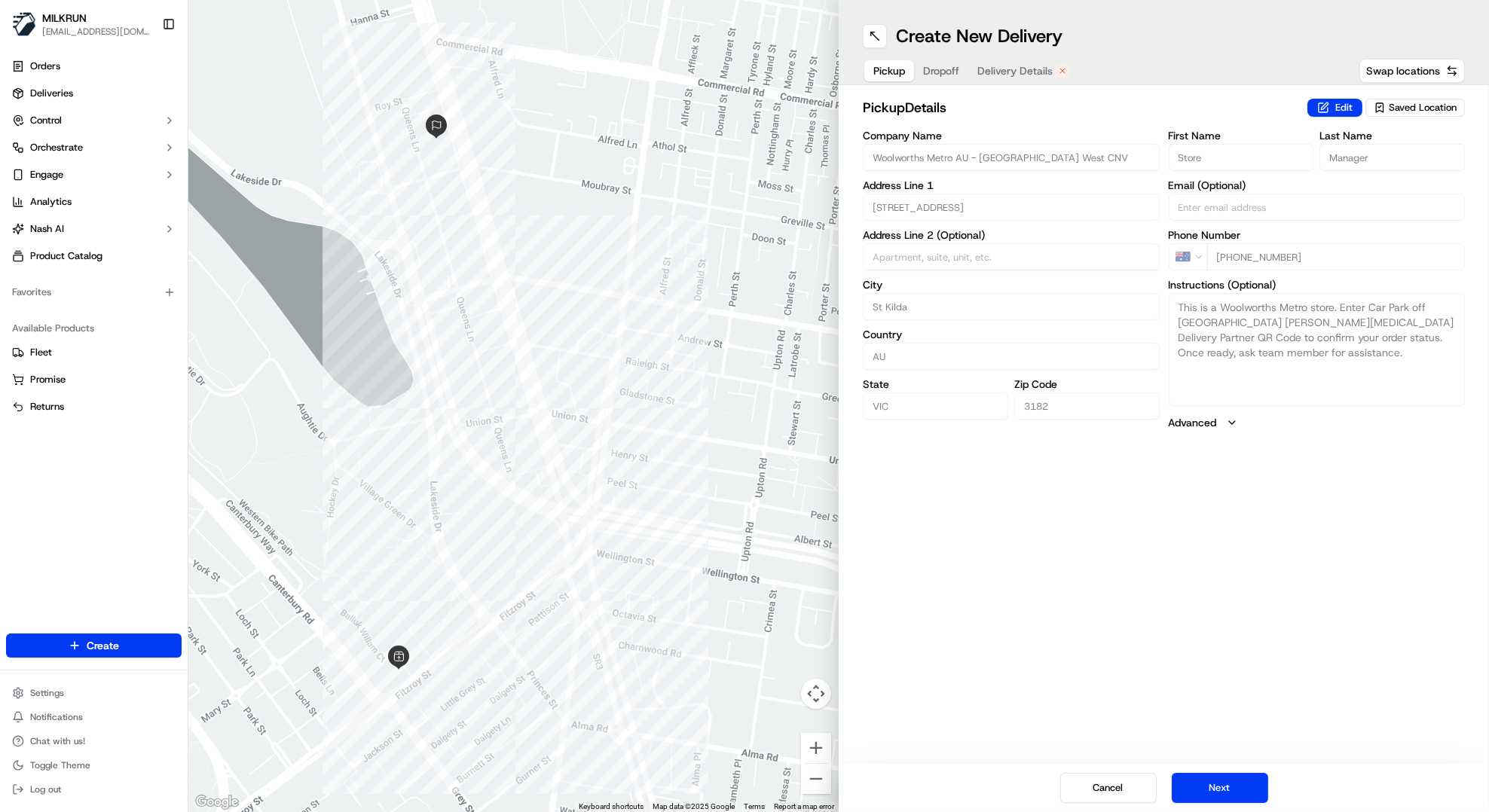
click at [1035, 72] on span "Delivery Details" at bounding box center [1015, 71] width 76 height 15
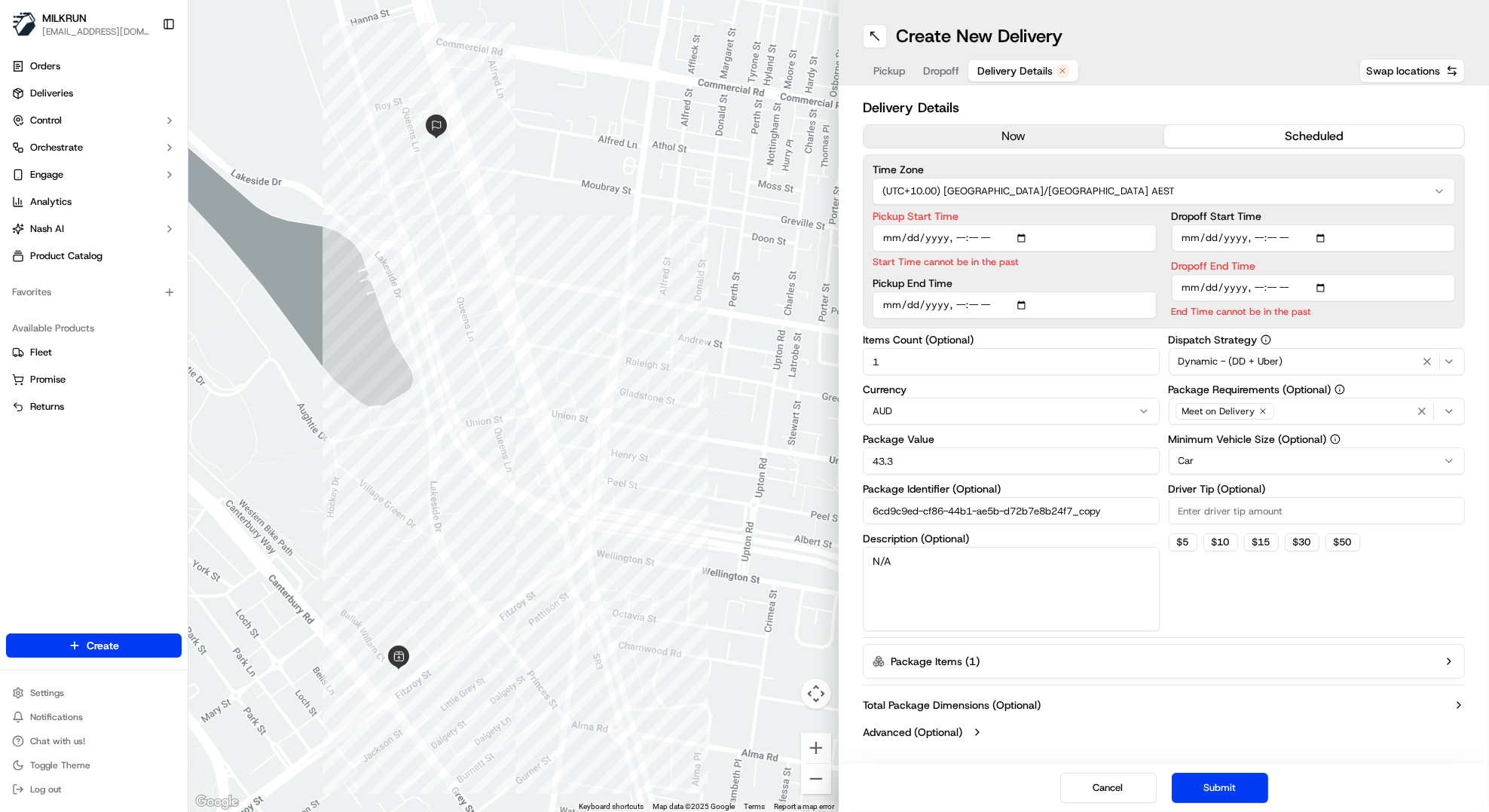
click at [1074, 142] on button "now" at bounding box center [1014, 136] width 301 height 23
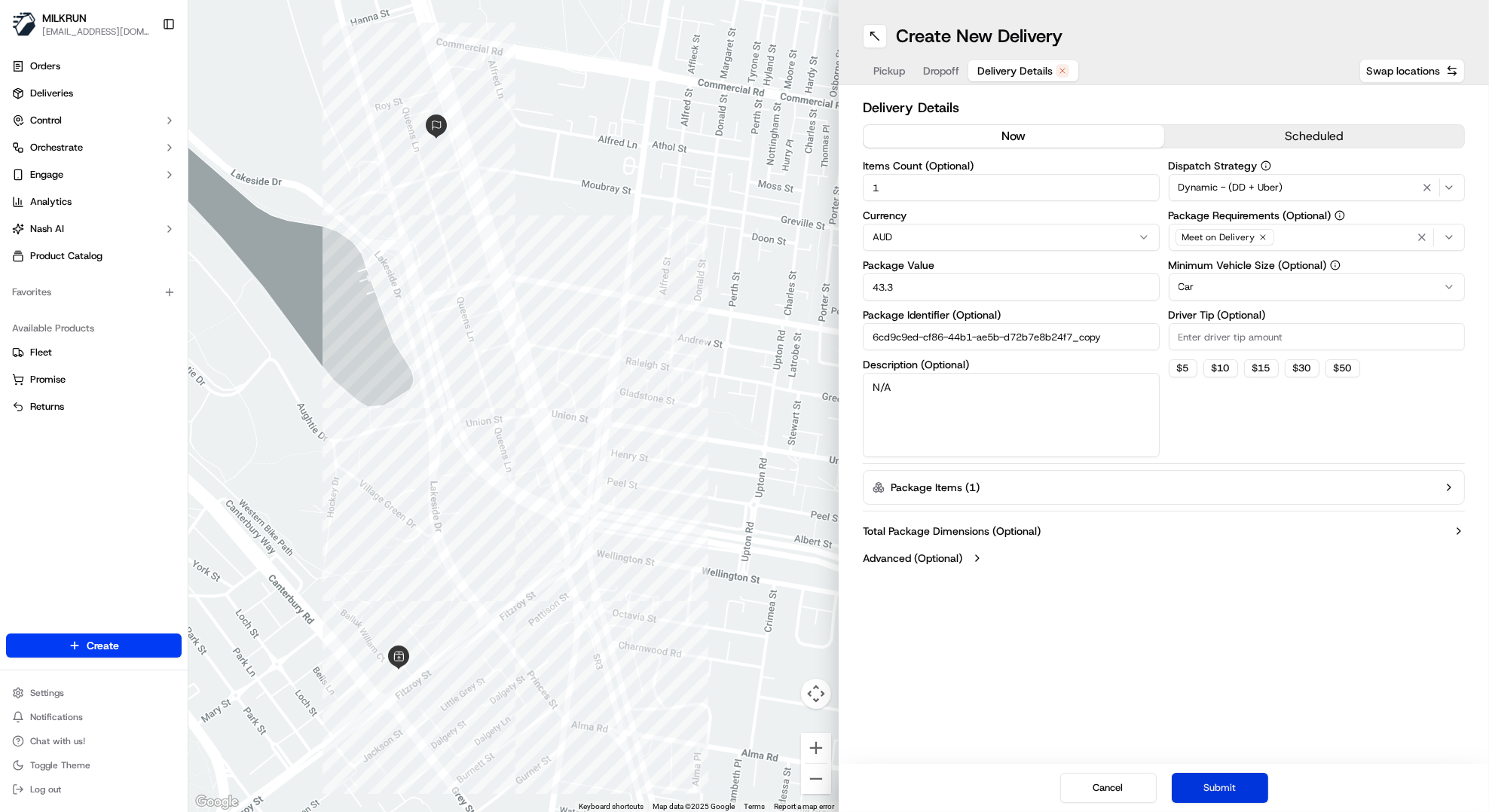
click at [1227, 784] on button "Submit" at bounding box center [1220, 788] width 97 height 30
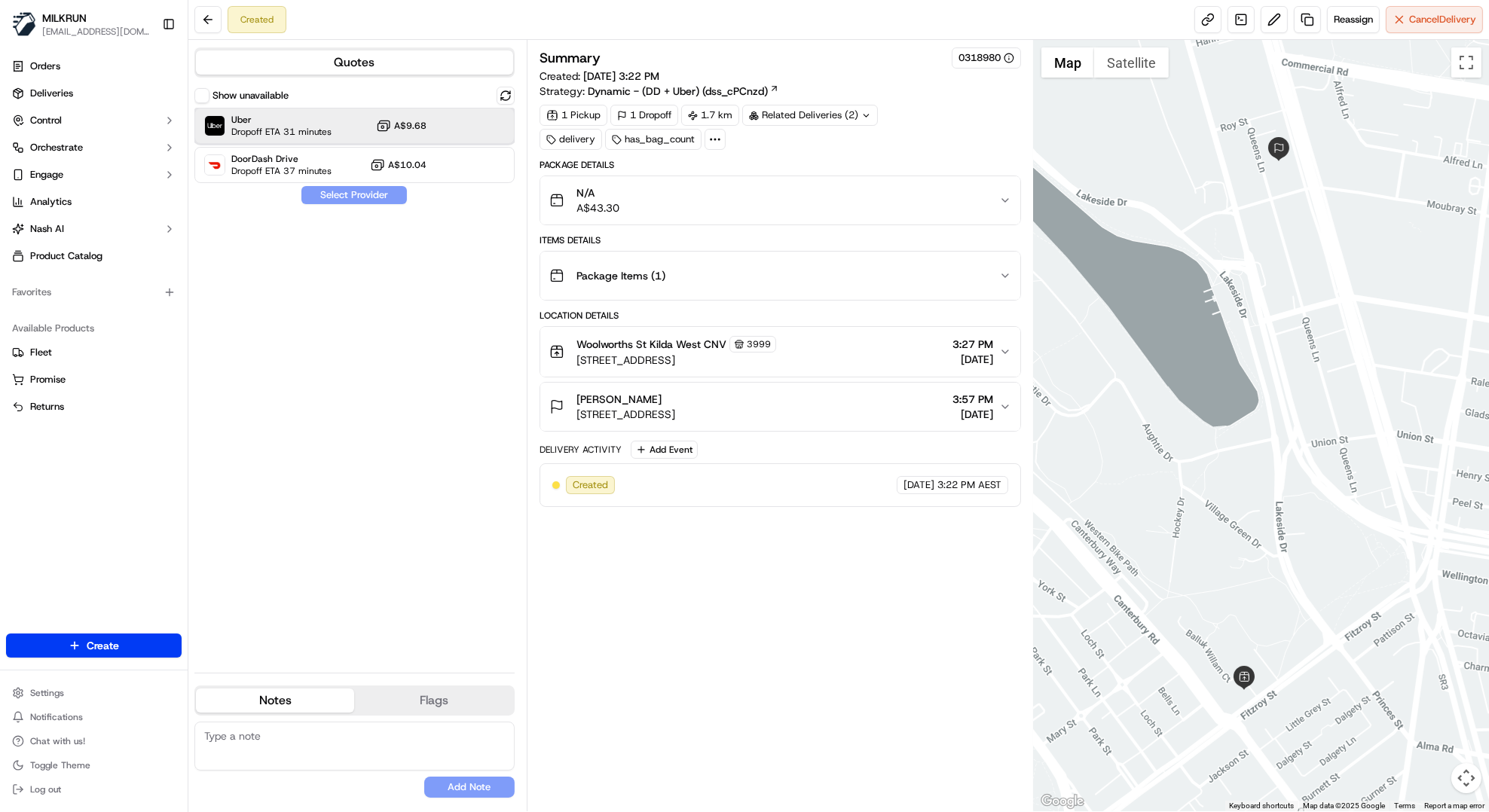
click at [232, 130] on span "Dropoff ETA 31 minutes" at bounding box center [281, 131] width 100 height 12
click at [356, 202] on button "Assign Provider" at bounding box center [354, 195] width 107 height 18
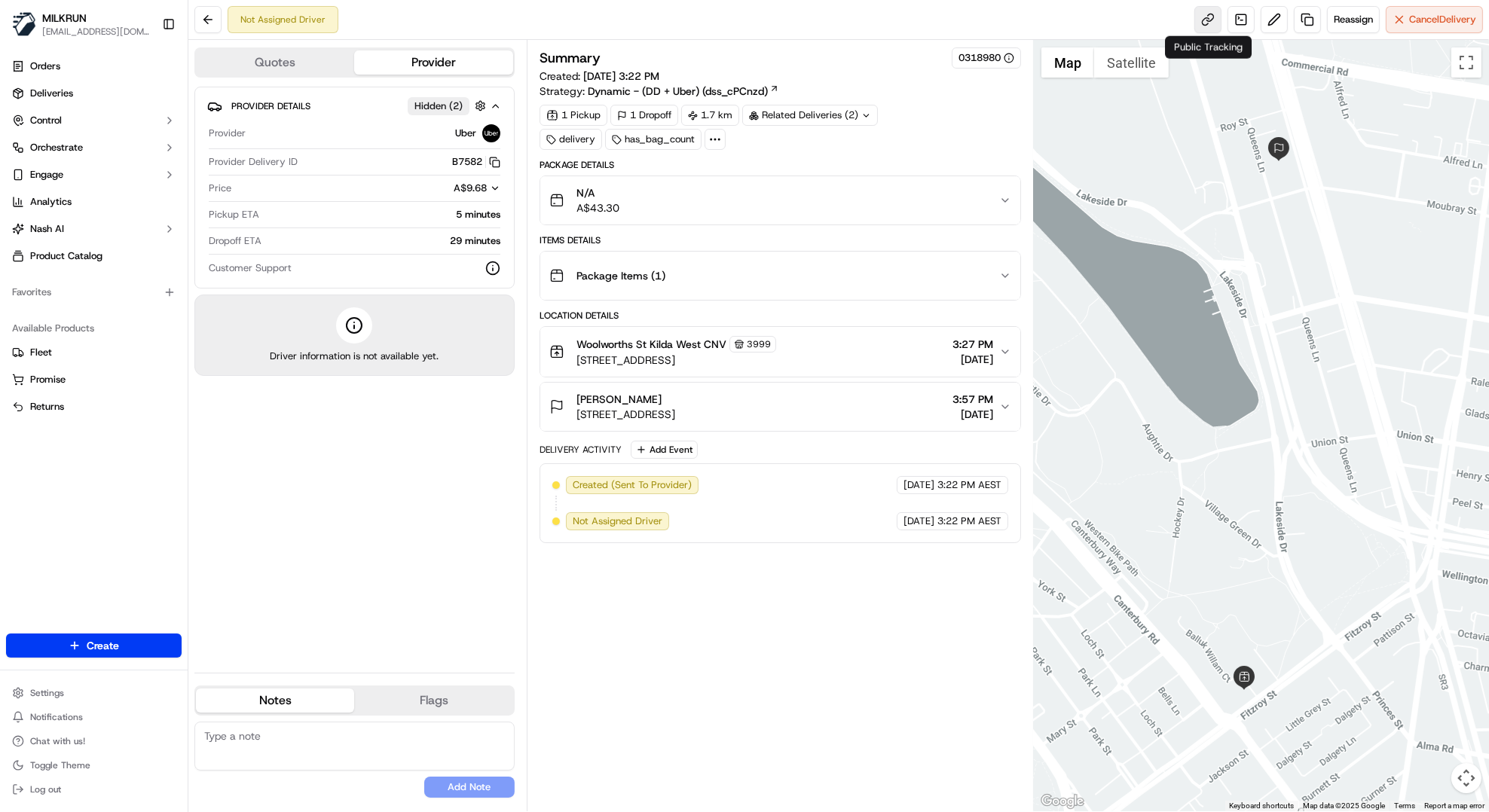
click at [1217, 19] on link at bounding box center [1209, 19] width 27 height 27
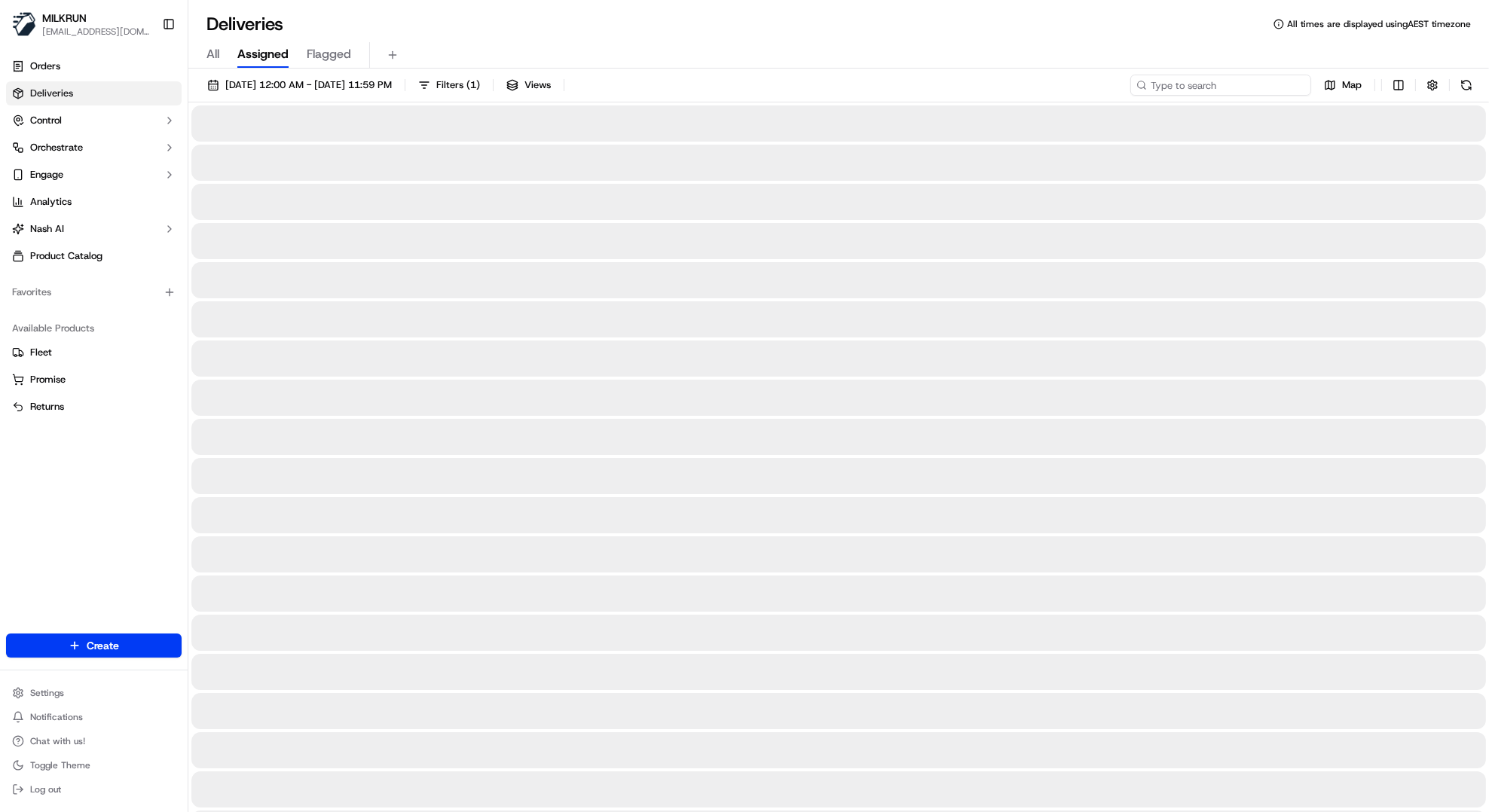
click at [1235, 92] on input at bounding box center [1221, 85] width 180 height 21
paste input "32dd8264-5c0c-4965-9100-7b56be1f0246"
type input "32dd8264-5c0c-4965-9100-7b56be1f0246"
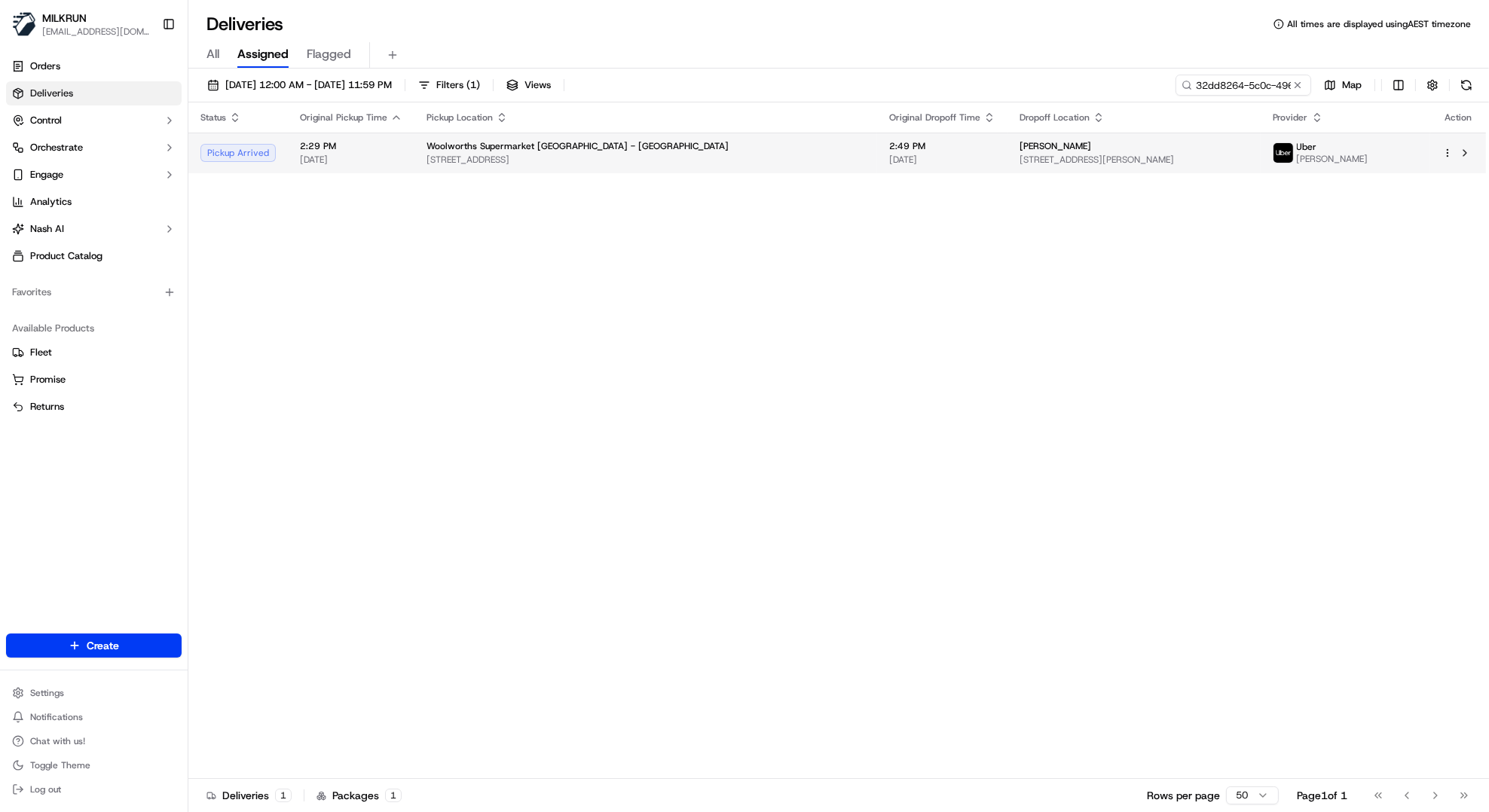
click at [398, 151] on td "2:29 PM [DATE]" at bounding box center [350, 153] width 127 height 41
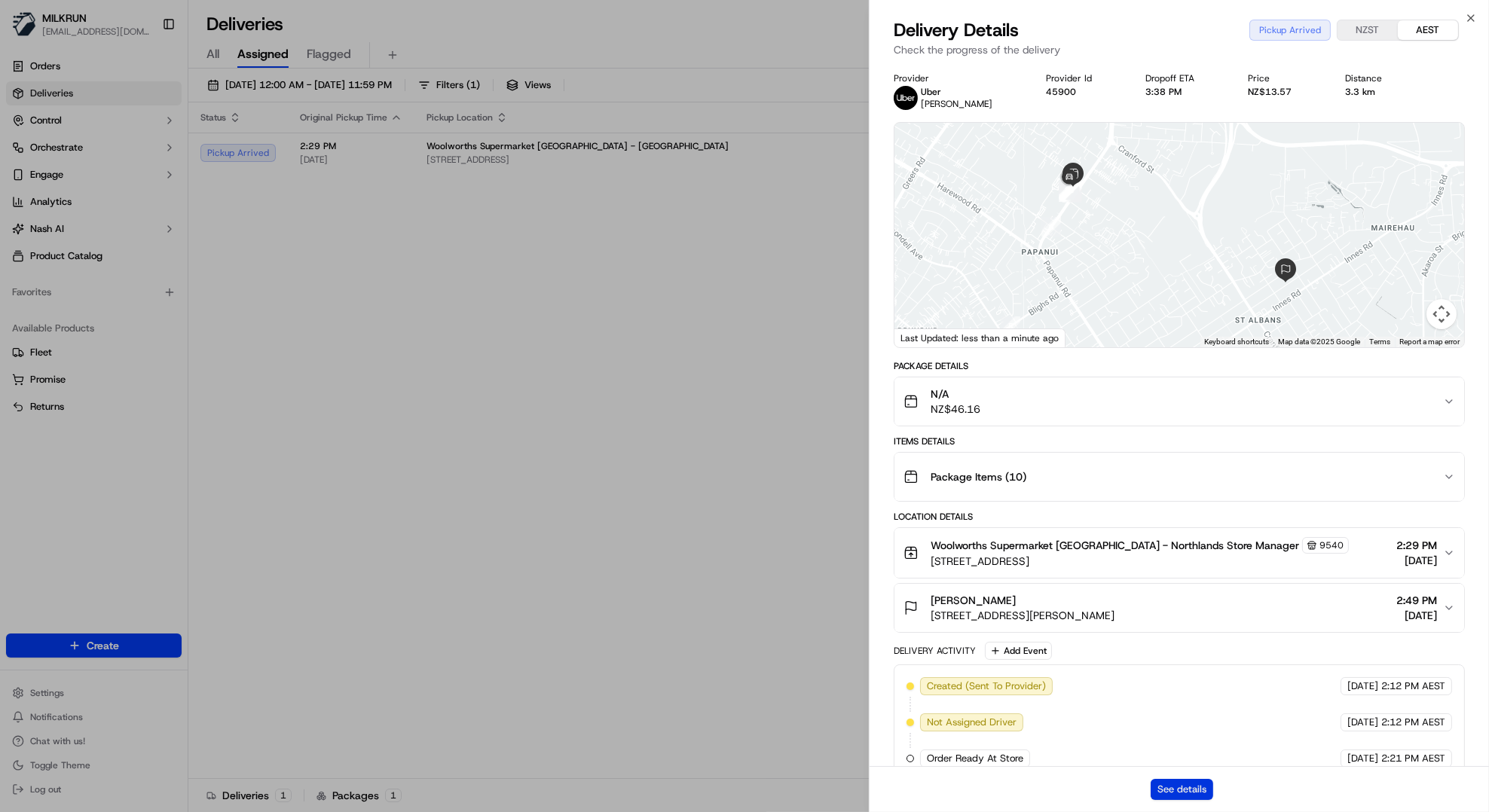
click at [1192, 785] on button "See details" at bounding box center [1182, 789] width 63 height 21
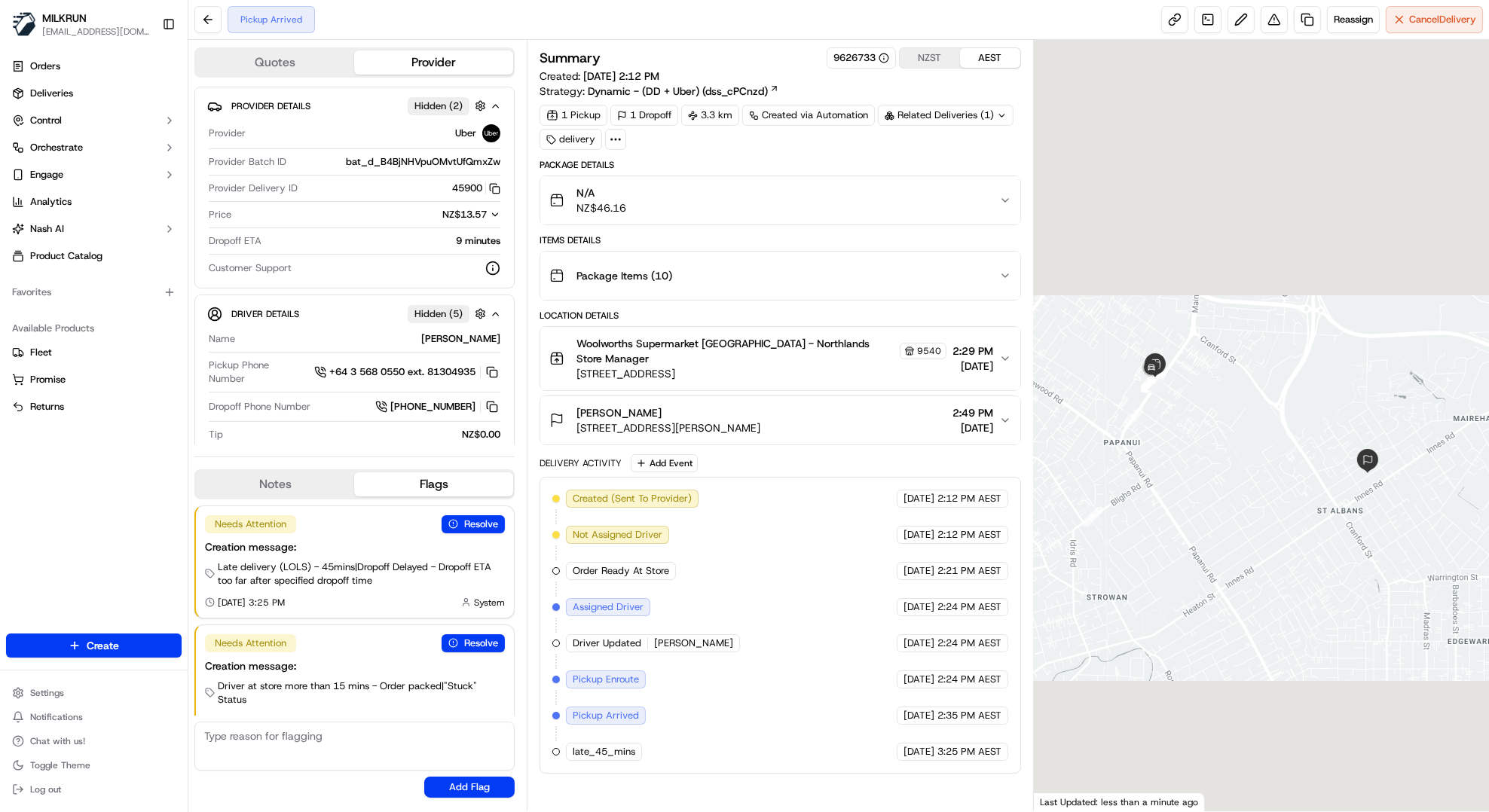
scroll to position [19, 0]
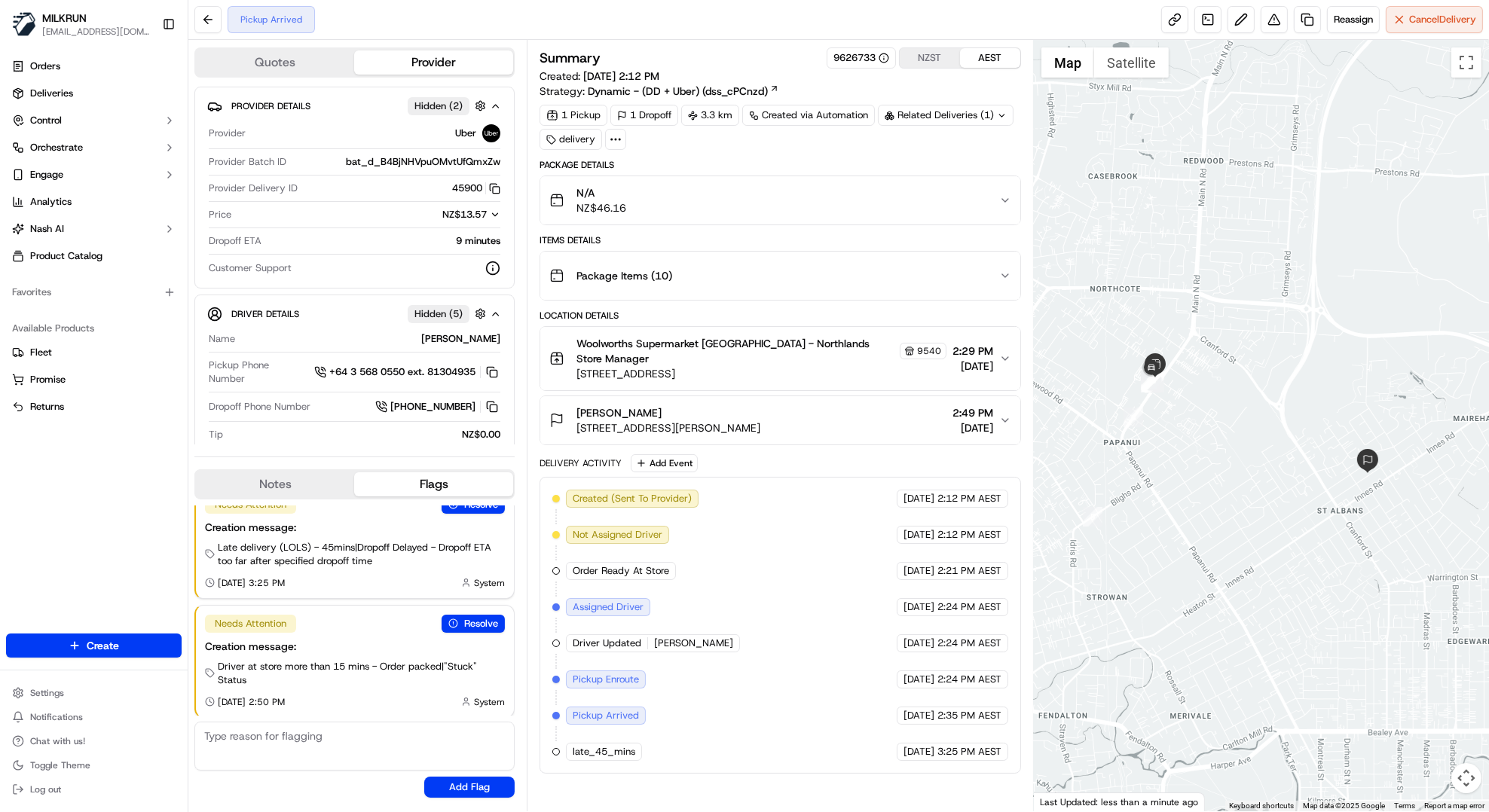
drag, startPoint x: 707, startPoint y: 787, endPoint x: 775, endPoint y: 752, distance: 76.5
click at [707, 787] on div "Summary 9626733 NZST AEST Created: [DATE] 2:12 PM Strategy: Dynamic - (DD + Ube…" at bounding box center [781, 425] width 482 height 756
click at [1445, 14] on span "Cancel Delivery" at bounding box center [1442, 19] width 67 height 14
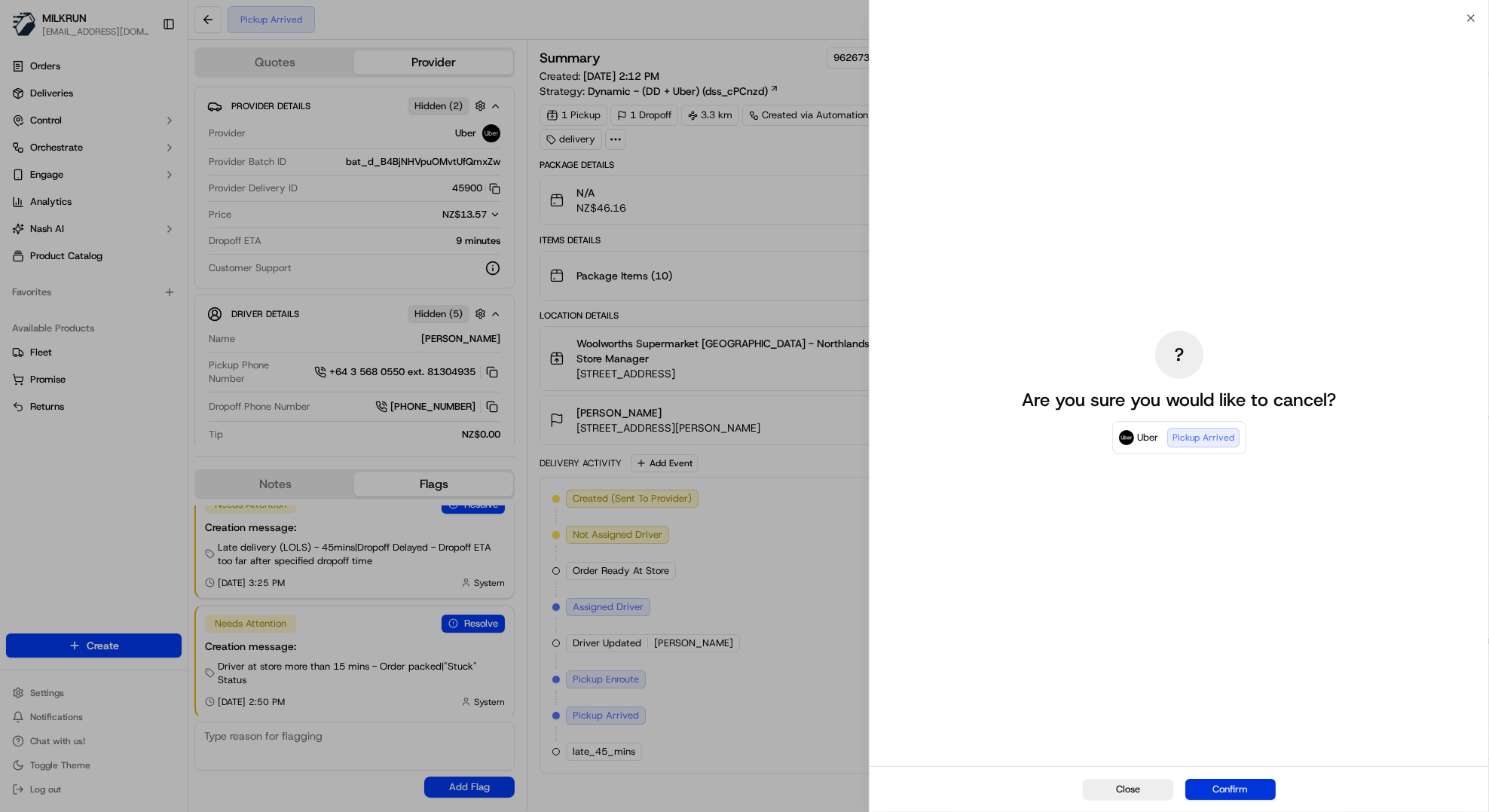
click at [1240, 793] on button "Confirm" at bounding box center [1230, 789] width 90 height 21
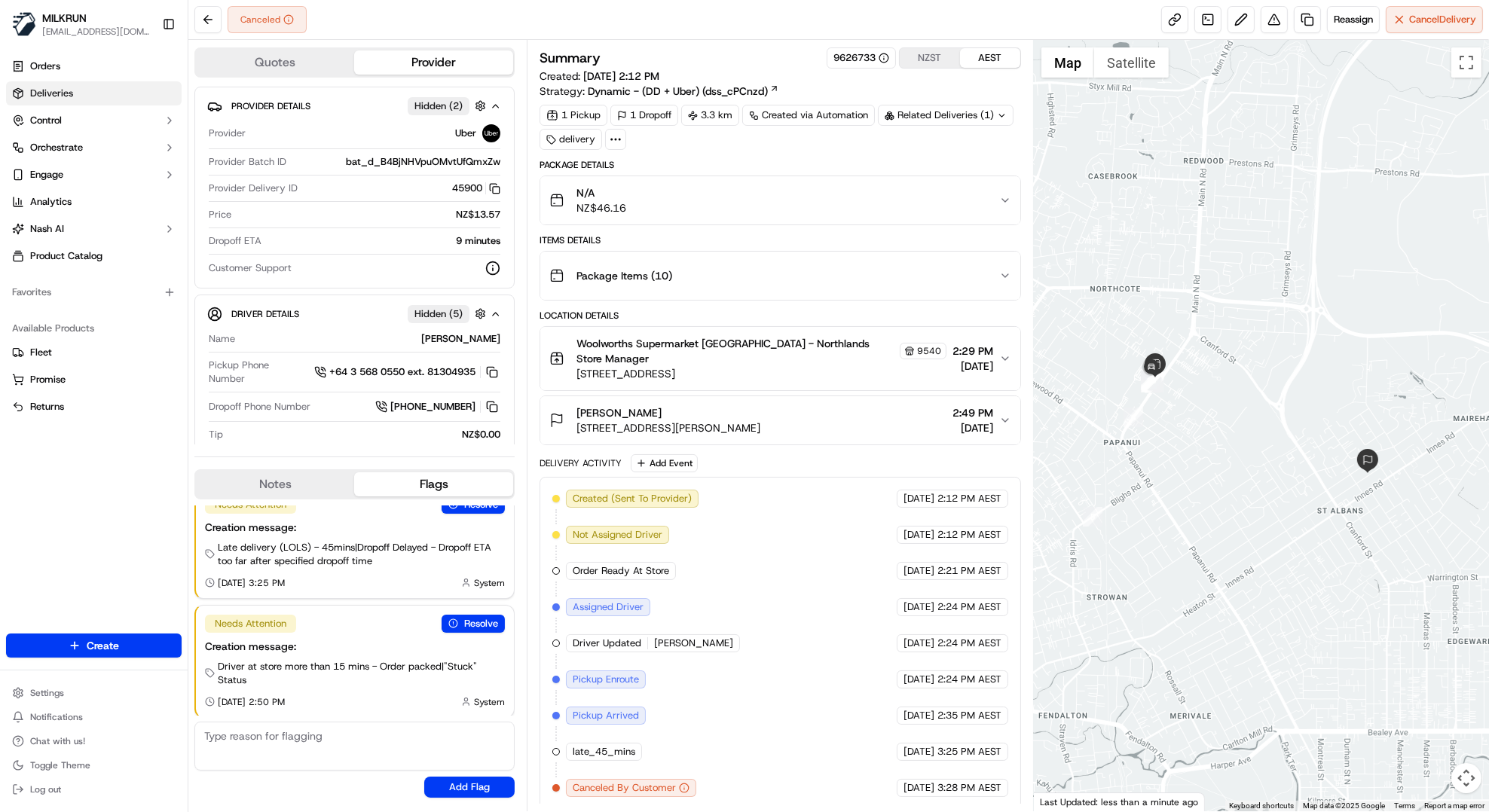
click at [34, 87] on span "Deliveries" at bounding box center [51, 93] width 43 height 14
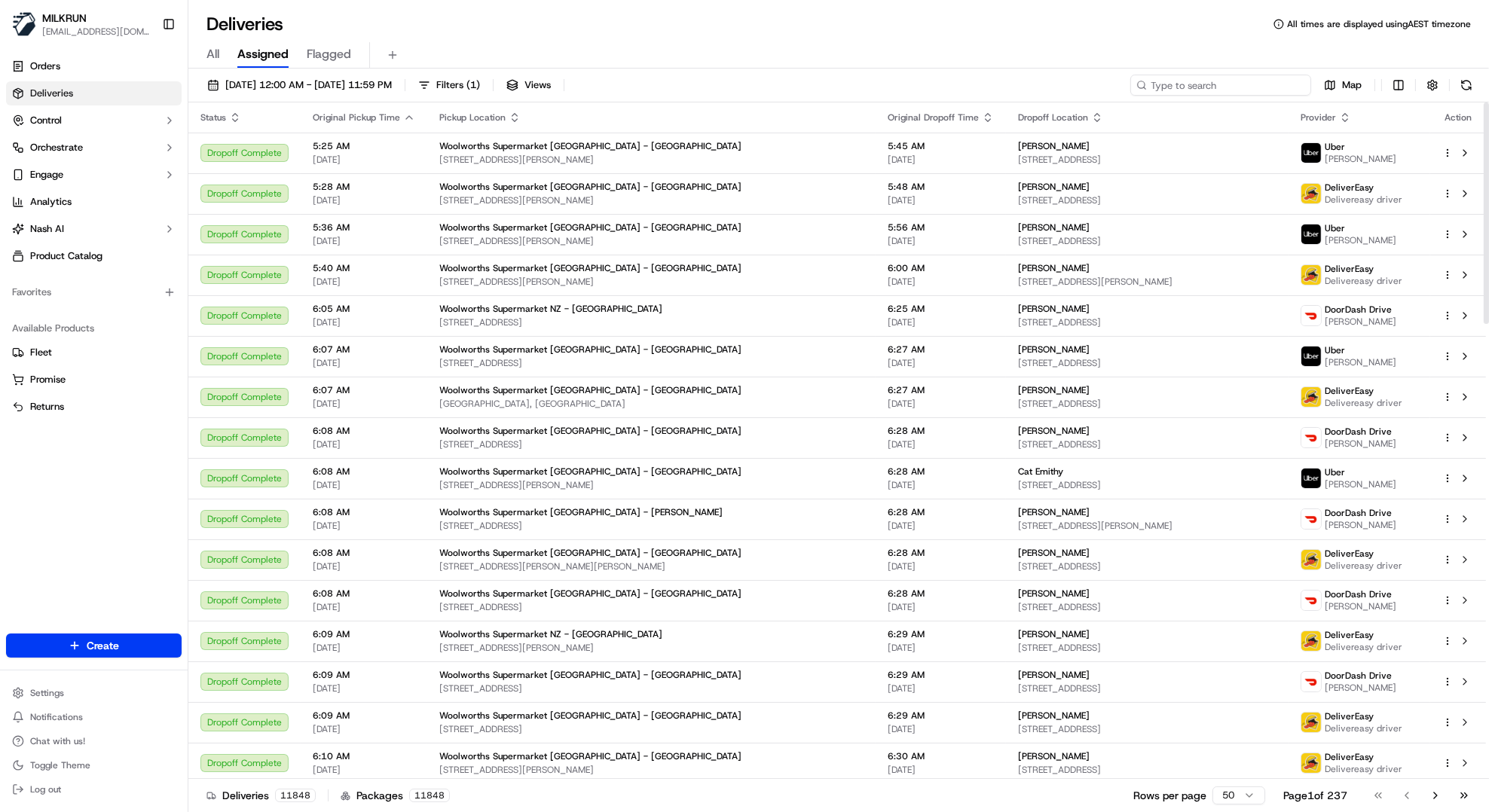
click at [1223, 83] on input at bounding box center [1221, 85] width 180 height 21
paste input "f9ff3ada-7d42-4498-bf90-daa9fade40a2"
type input "f9ff3ada-7d42-4498-bf90-daa9fade40a2"
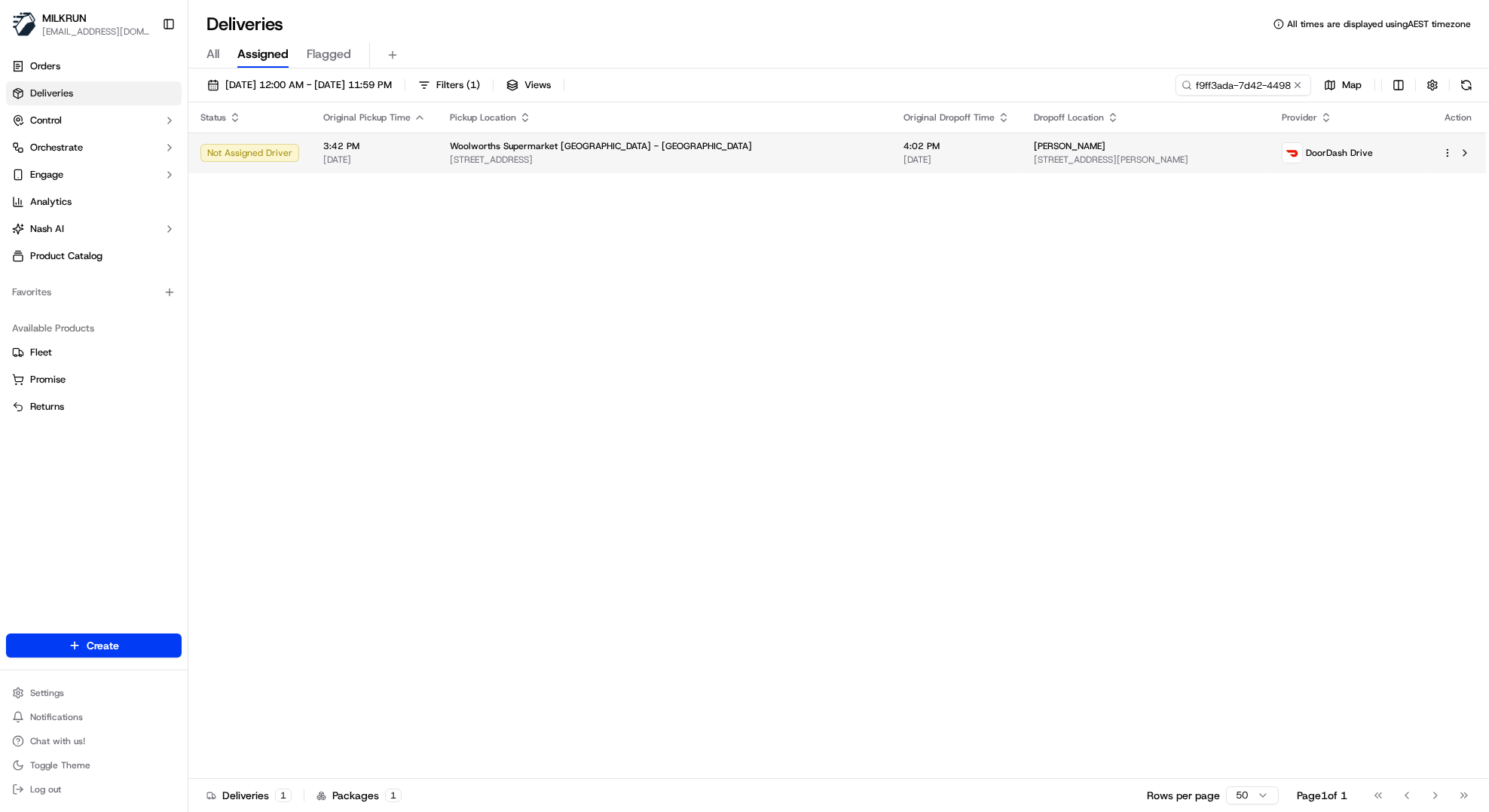
click at [402, 160] on span "[DATE]" at bounding box center [374, 160] width 102 height 12
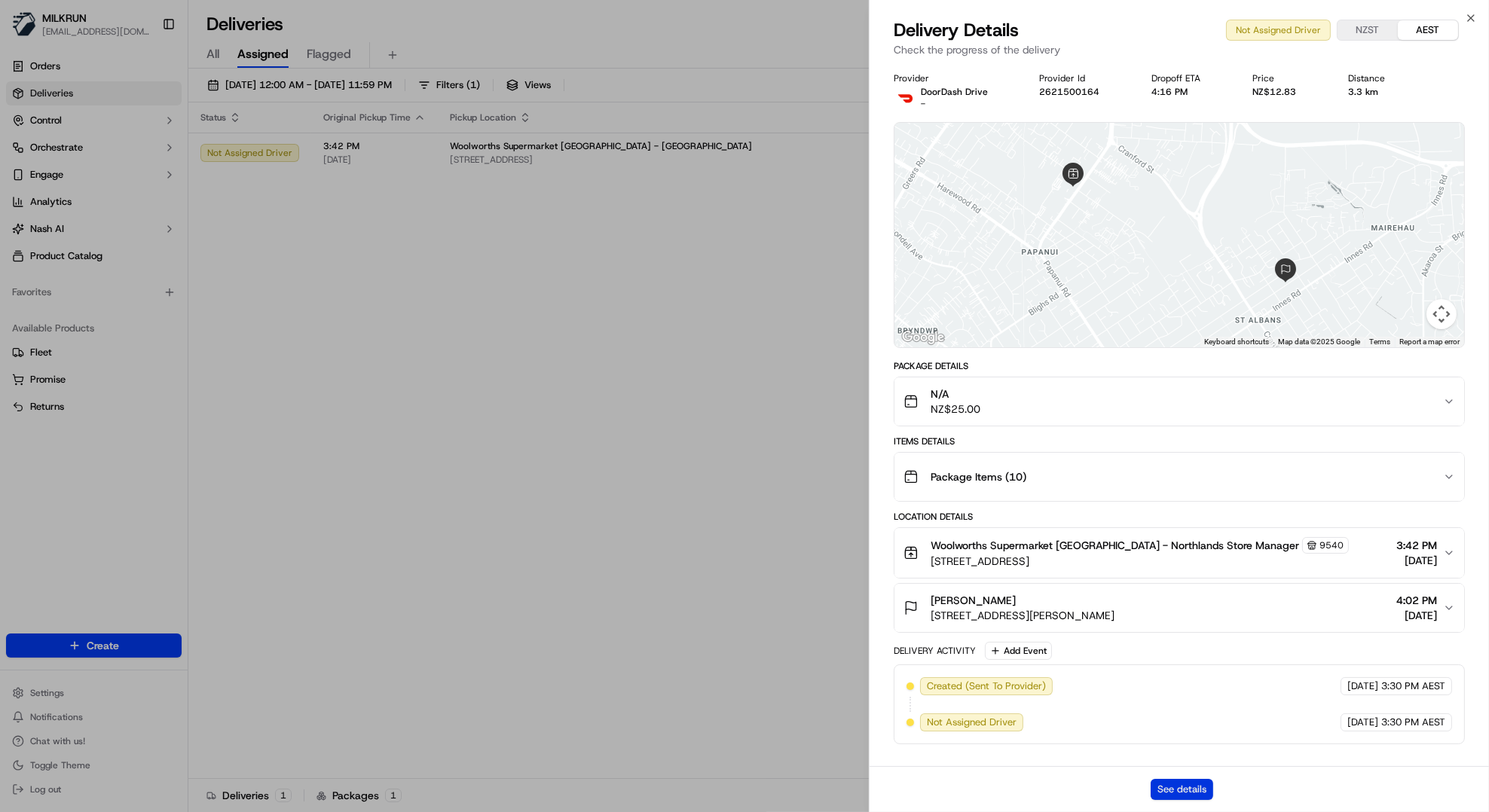
click at [1194, 797] on button "See details" at bounding box center [1182, 789] width 63 height 21
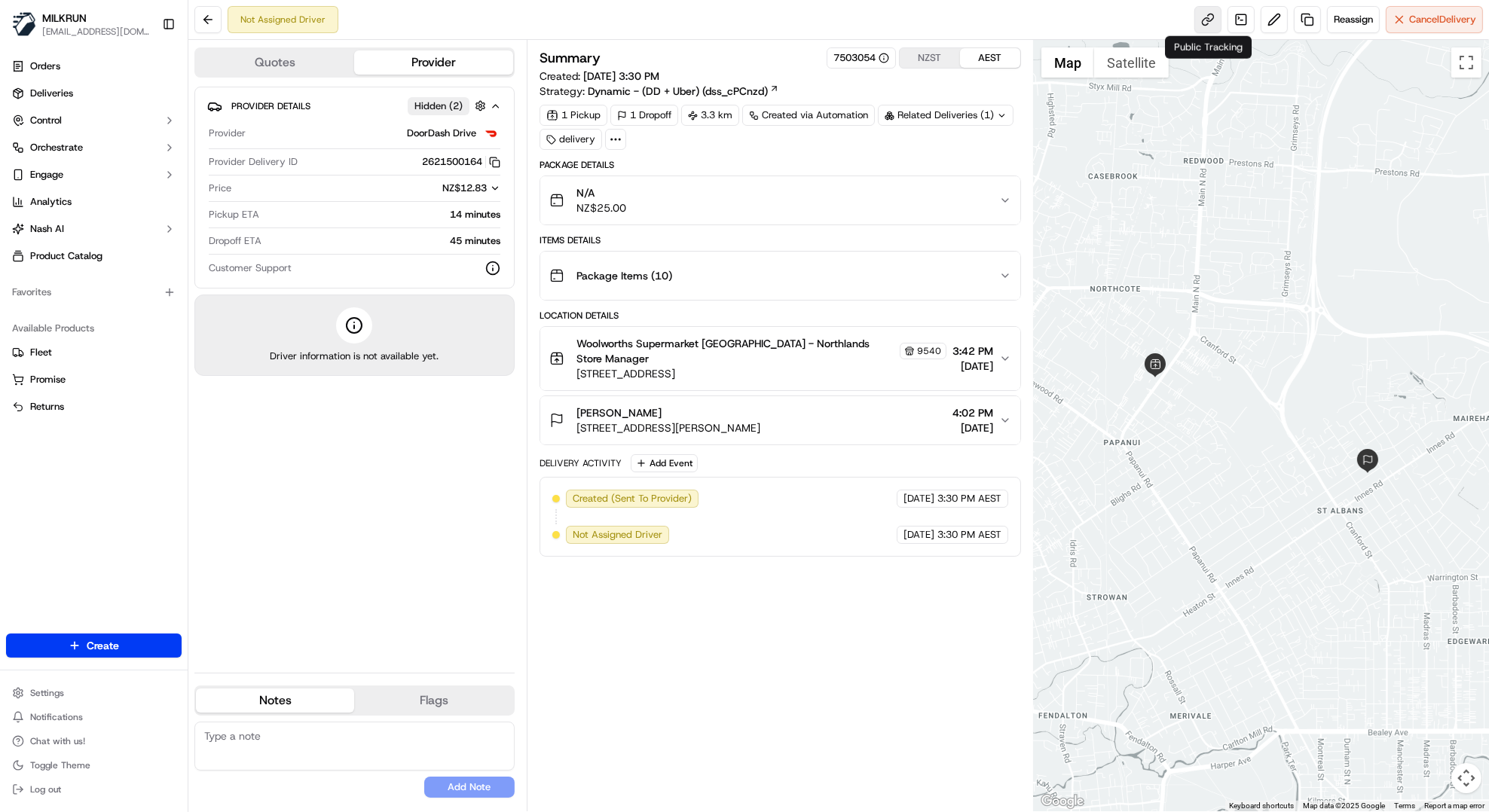
click at [1216, 23] on link at bounding box center [1209, 19] width 27 height 27
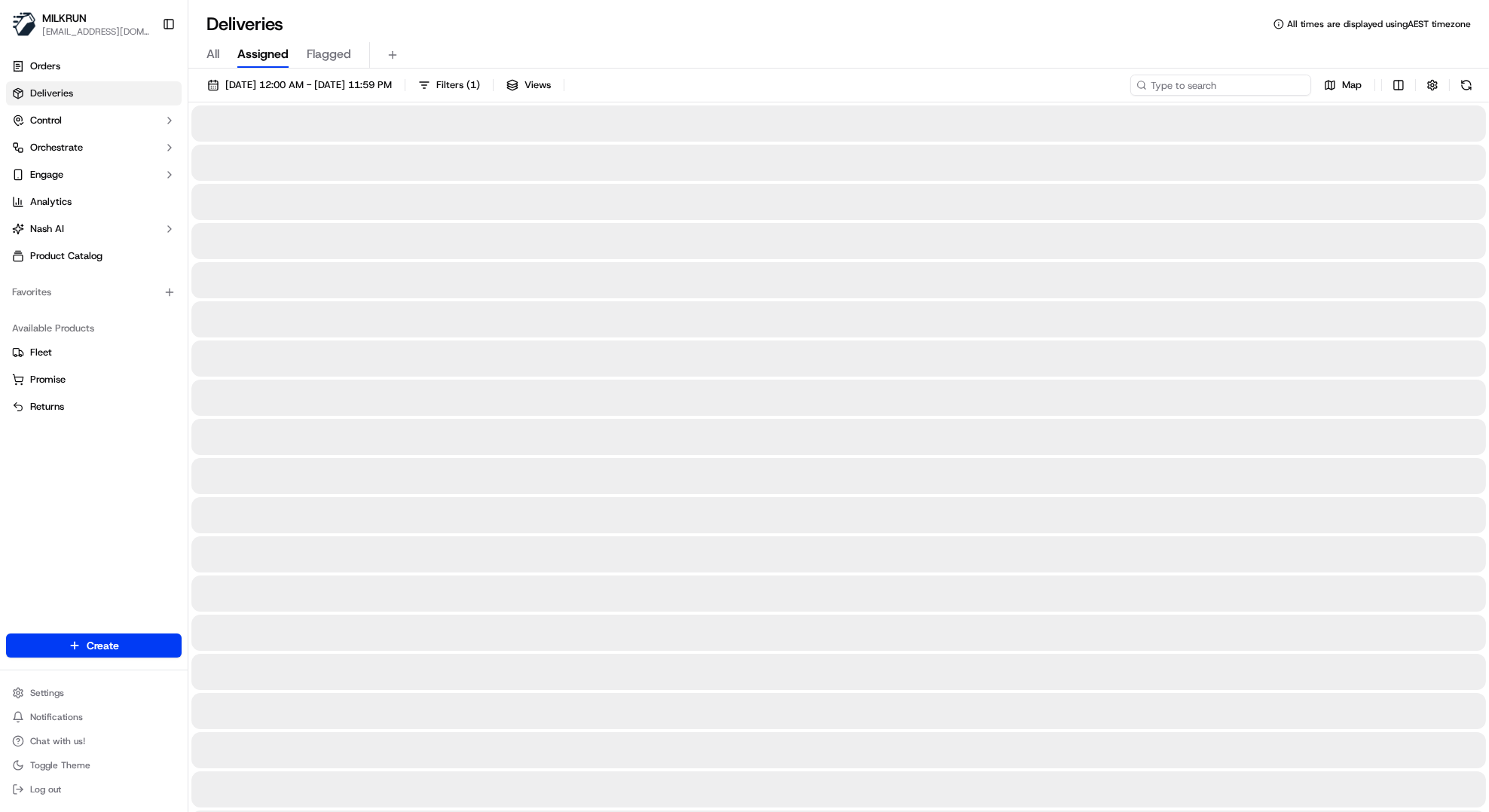
click at [1201, 91] on input at bounding box center [1221, 85] width 180 height 21
paste input "e44cadc6-d2aa-4f2c-8e08-2591a8d84e43"
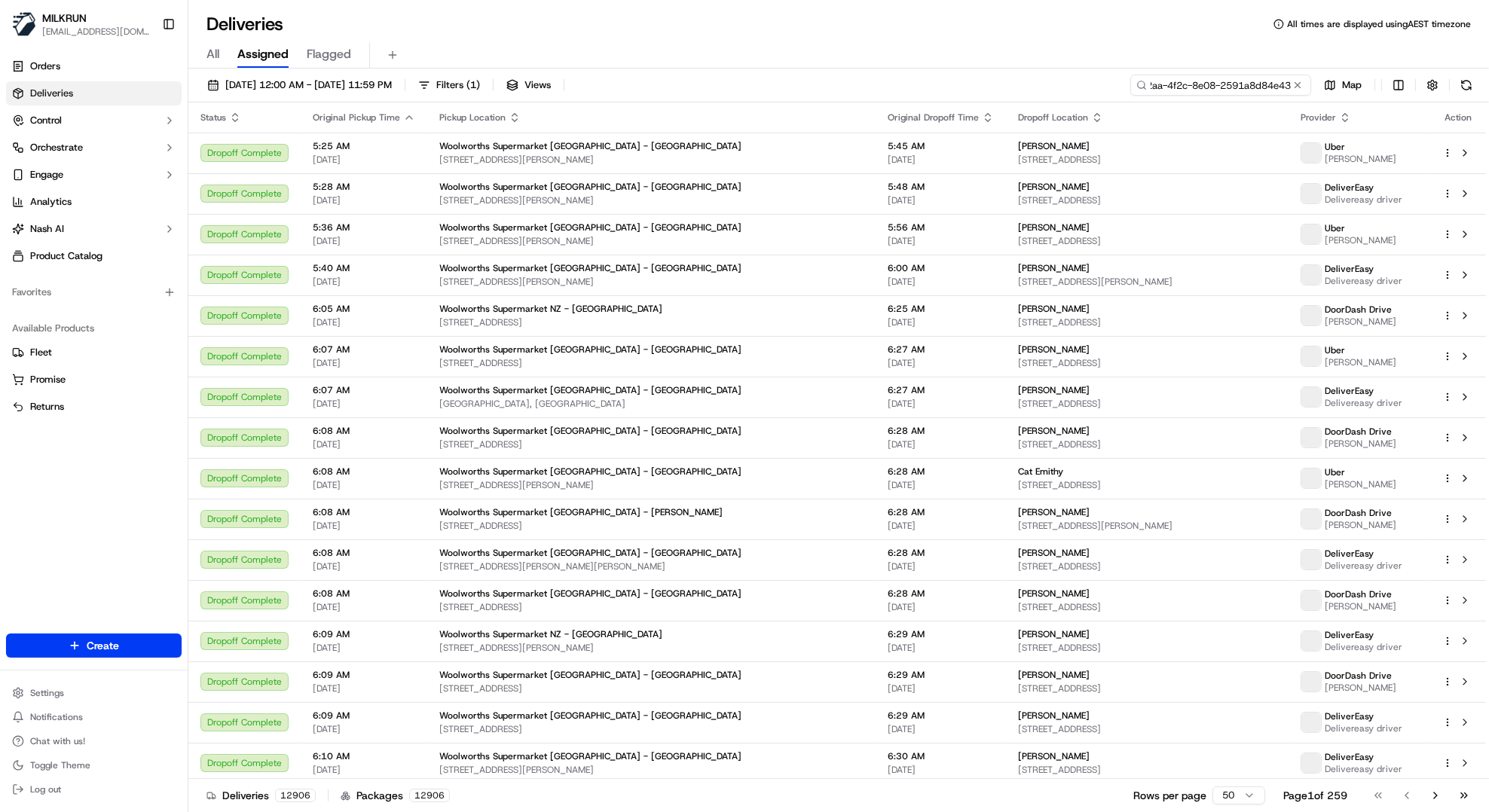
type input "e44cadc6-d2aa-4f2c-8e08-2591a8d84e43"
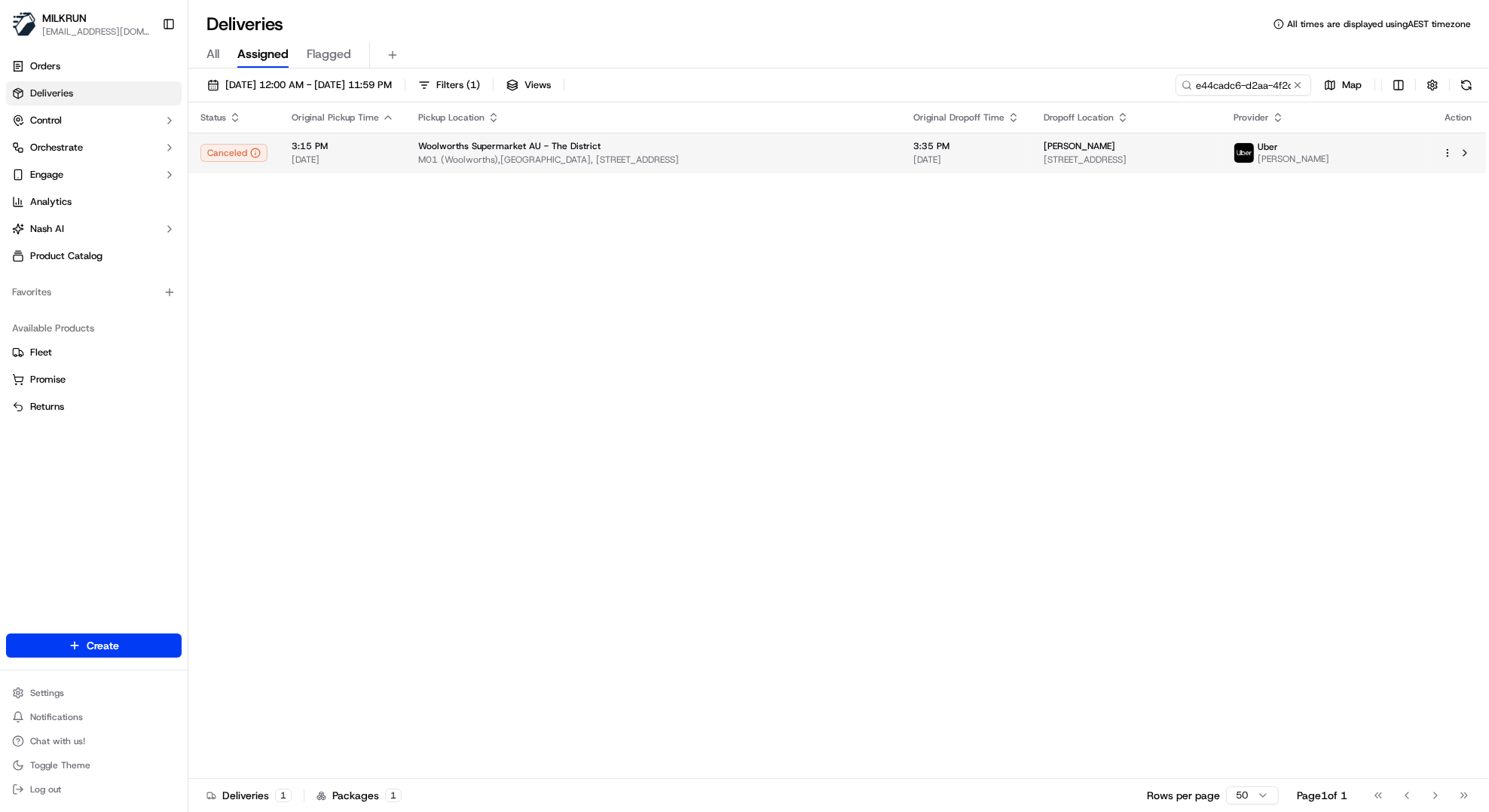
click at [514, 160] on span "M01 (Woolworths),[GEOGRAPHIC_DATA], [STREET_ADDRESS]" at bounding box center [653, 160] width 471 height 12
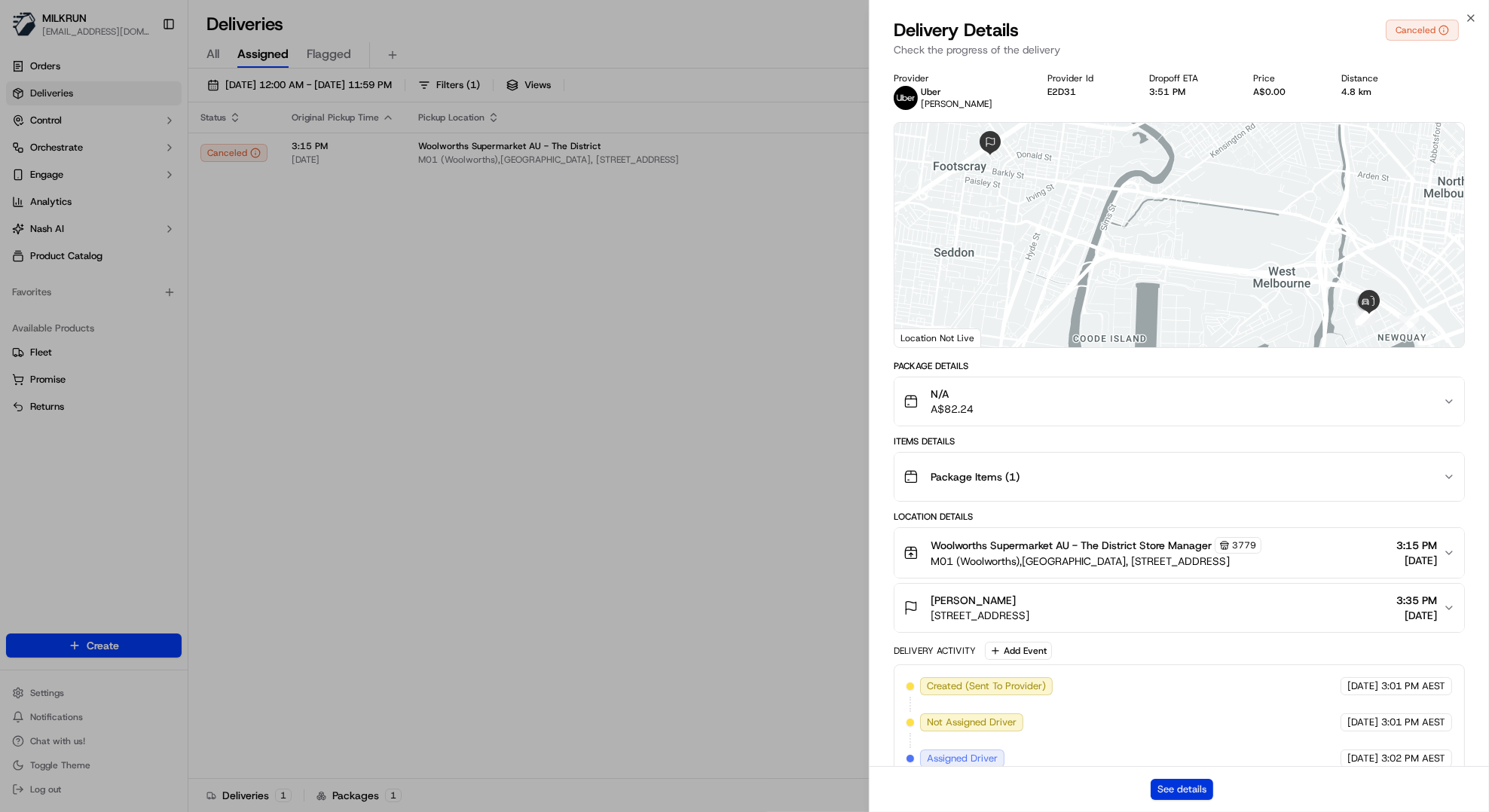
click at [1189, 785] on button "See details" at bounding box center [1182, 789] width 63 height 21
